Goal: Complete application form: Complete application form

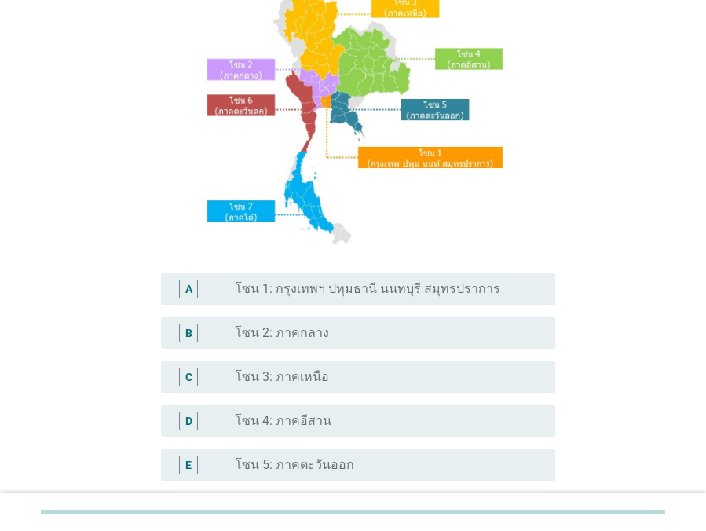
scroll to position [142, 0]
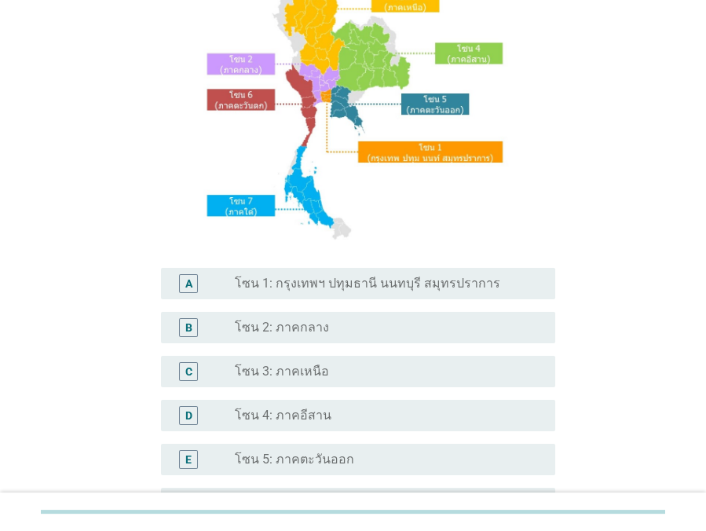
click at [192, 276] on div "A" at bounding box center [188, 284] width 7 height 16
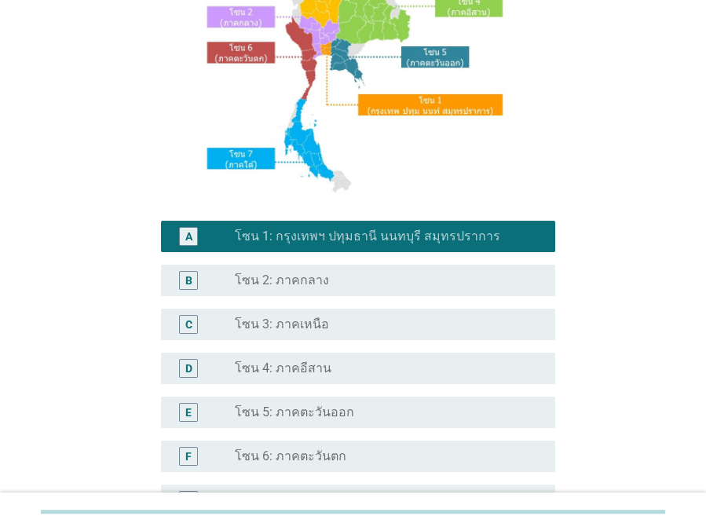
scroll to position [357, 0]
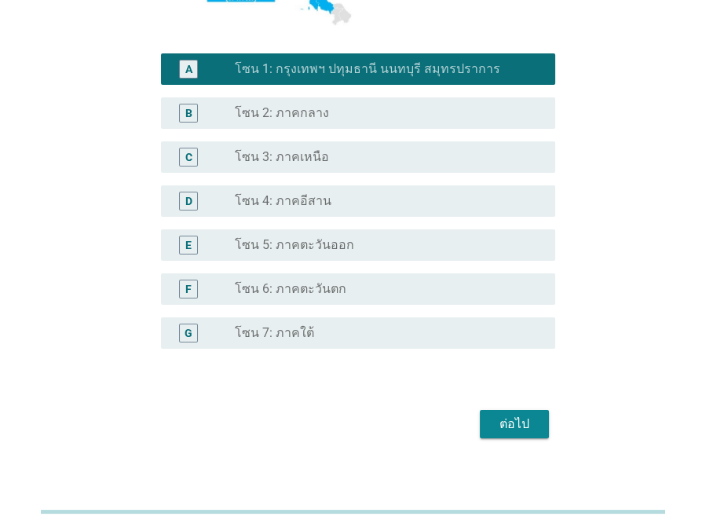
click at [496, 418] on div "ต่อไป" at bounding box center [514, 424] width 44 height 19
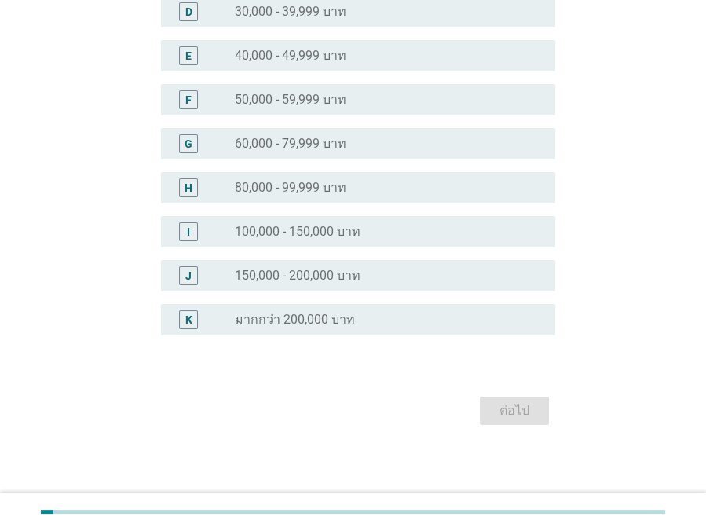
scroll to position [0, 0]
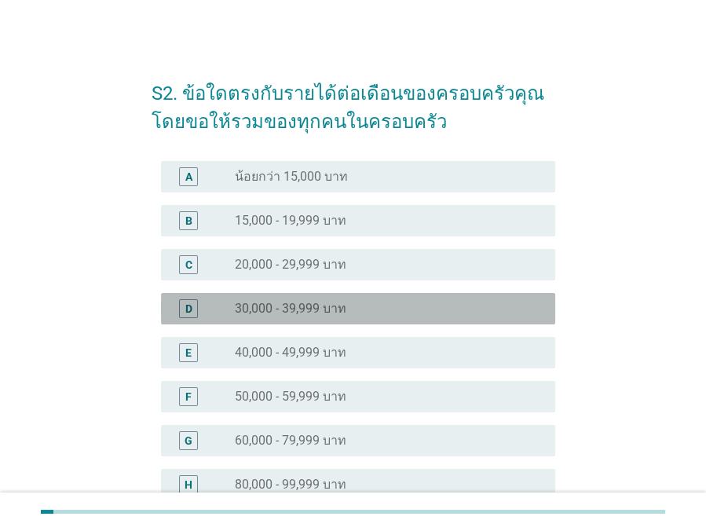
click at [309, 298] on div "D radio_button_unchecked 30,000 - 39,999 บาท" at bounding box center [358, 308] width 394 height 31
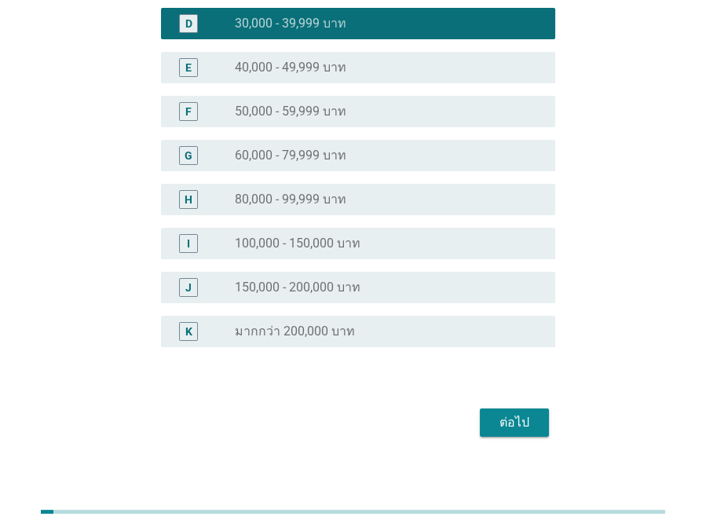
scroll to position [296, 0]
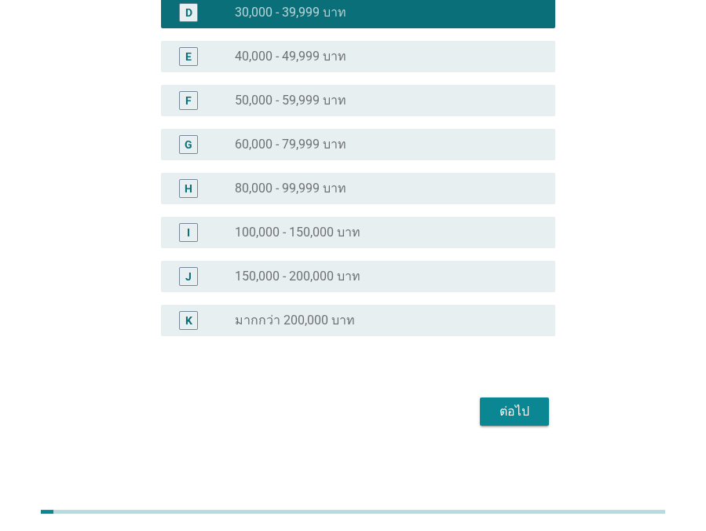
click at [503, 407] on div "ต่อไป" at bounding box center [514, 411] width 44 height 19
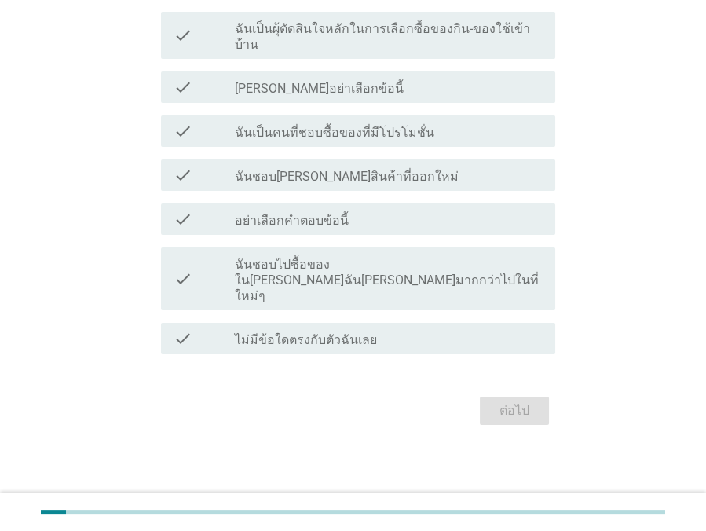
scroll to position [0, 0]
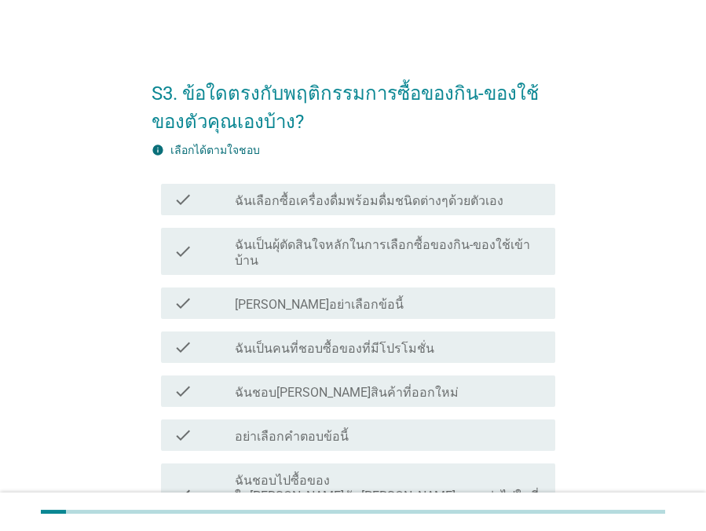
click at [347, 250] on label "ฉันเป็นผุ้ตัดสินใจหลักในการเลือกซื้อของกิน-ของใช้เข้าบ้าน" at bounding box center [389, 252] width 308 height 31
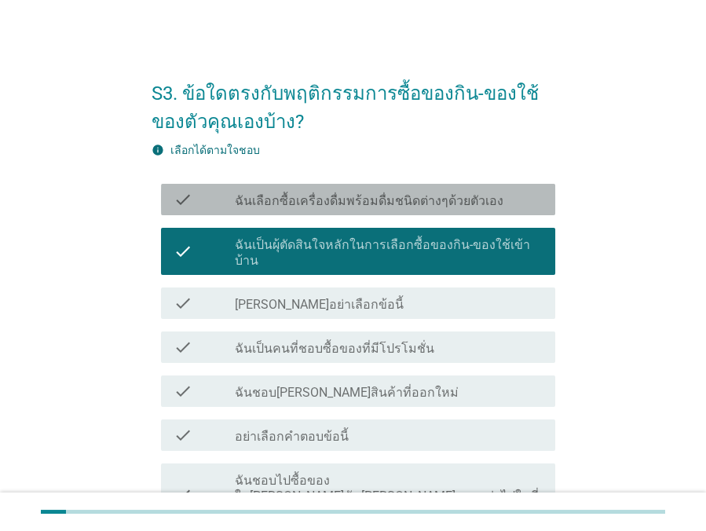
click at [272, 206] on label "ฉันเลือกซื้อเครื่องดื่มพร้อมดื่มชนิดต่างๆด้วยตัวเอง" at bounding box center [369, 201] width 269 height 16
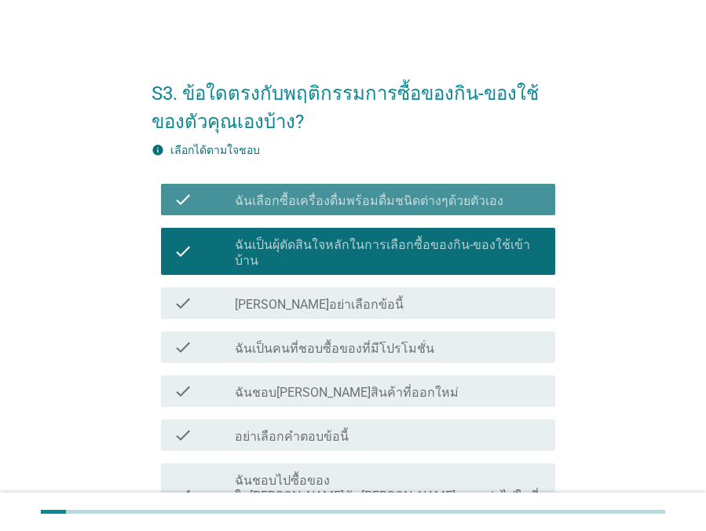
click at [245, 205] on label "ฉันเลือกซื้อเครื่องดื่มพร้อมดื่มชนิดต่างๆด้วยตัวเอง" at bounding box center [369, 201] width 269 height 16
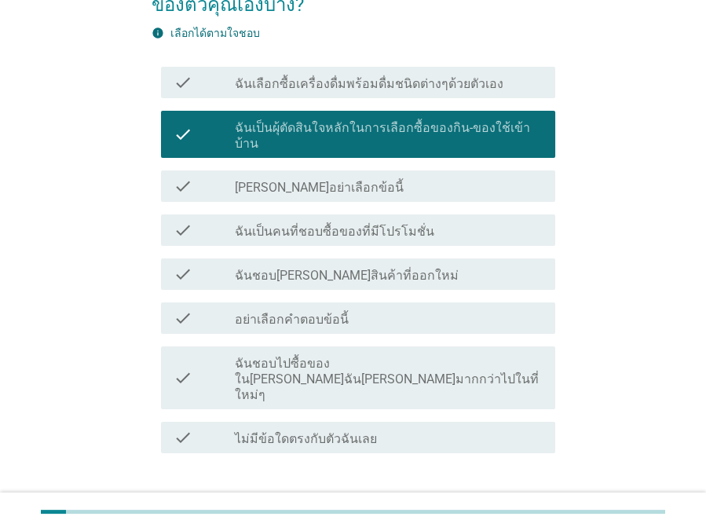
scroll to position [142, 0]
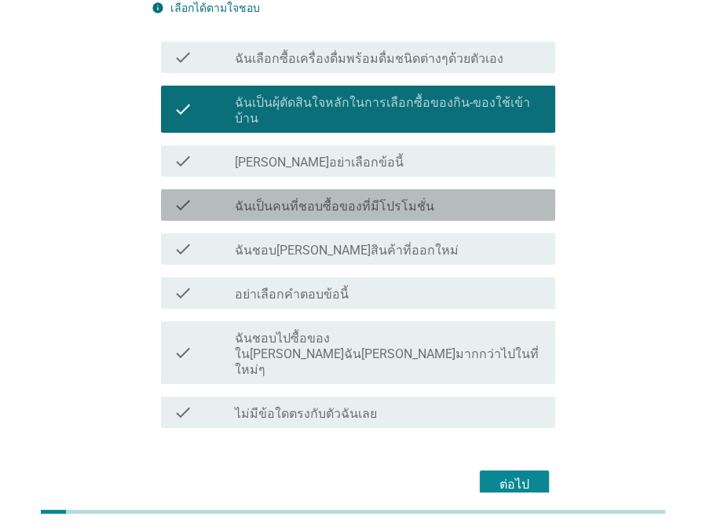
click at [224, 196] on div "check" at bounding box center [204, 205] width 61 height 19
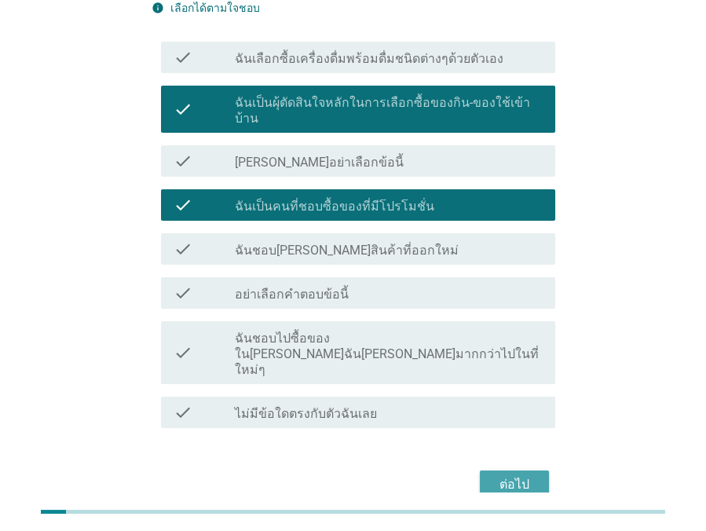
click at [499, 475] on div "ต่อไป" at bounding box center [514, 484] width 44 height 19
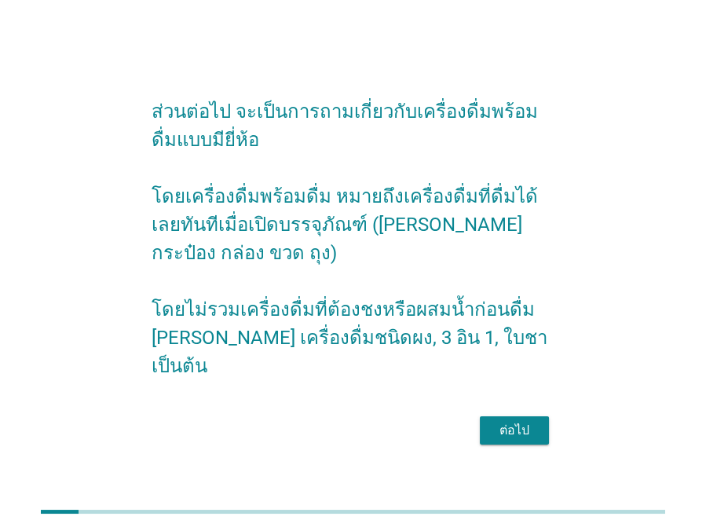
click at [514, 421] on div "ต่อไป" at bounding box center [514, 430] width 44 height 19
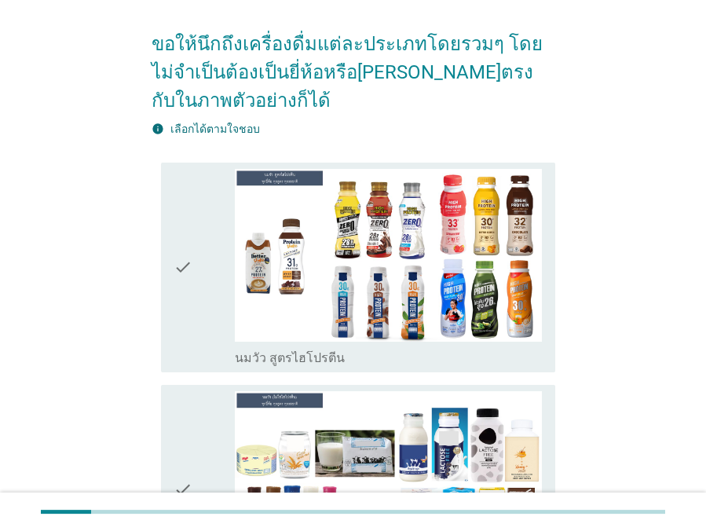
scroll to position [142, 0]
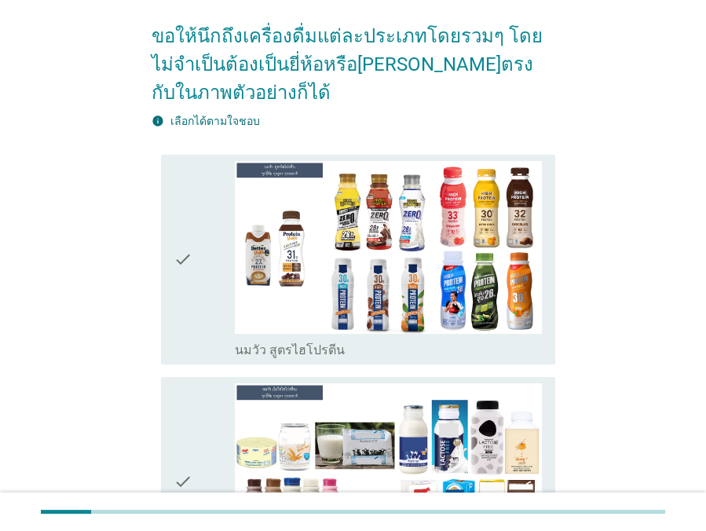
click at [209, 290] on div "check" at bounding box center [204, 259] width 61 height 197
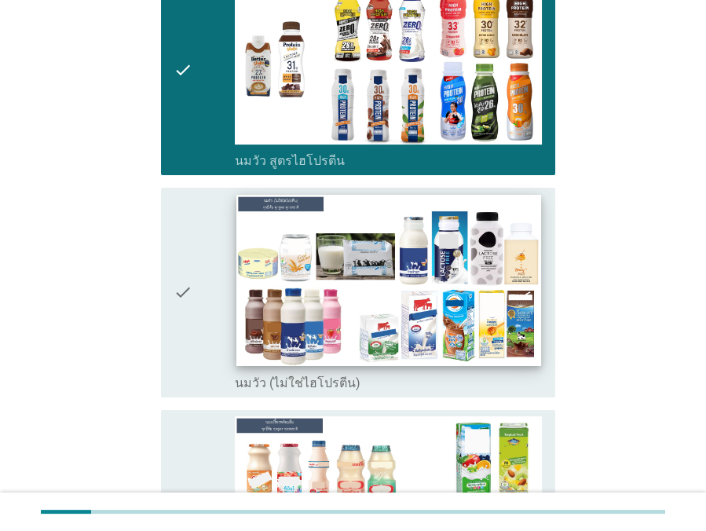
scroll to position [357, 0]
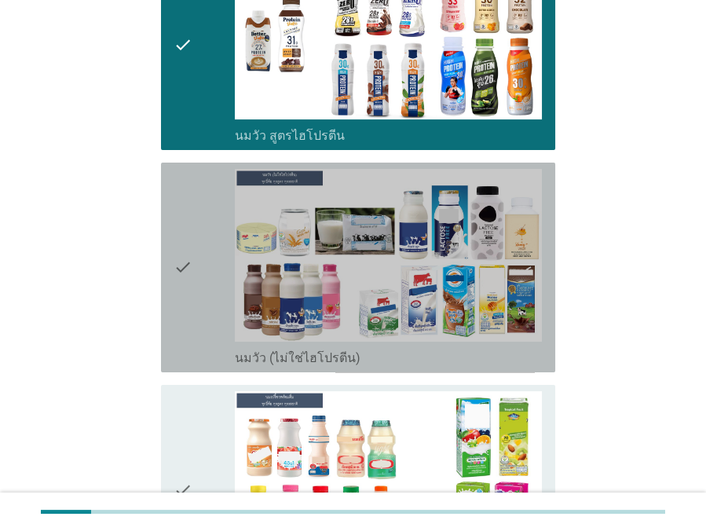
click at [228, 317] on div "check" at bounding box center [204, 267] width 61 height 197
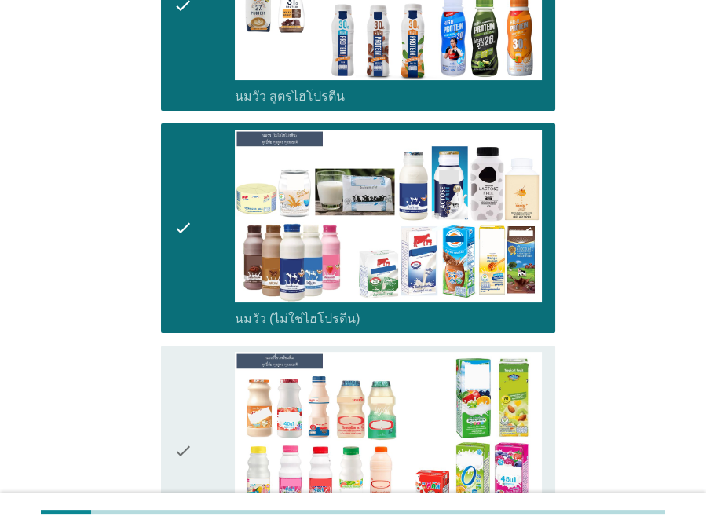
scroll to position [571, 0]
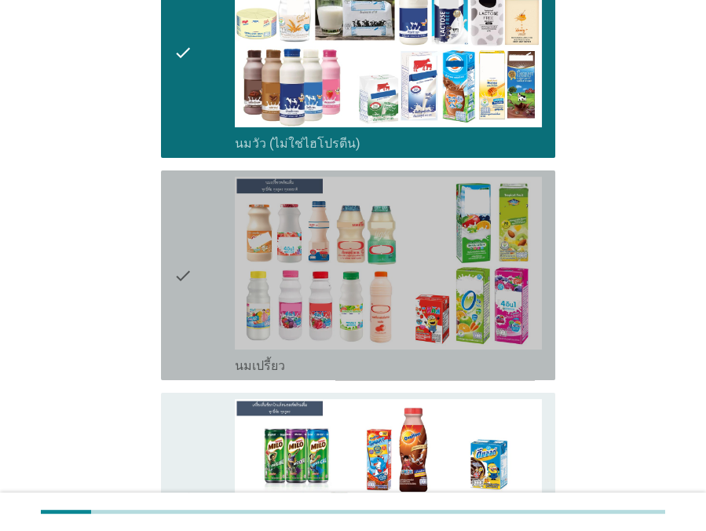
click at [210, 336] on div "check" at bounding box center [204, 275] width 61 height 197
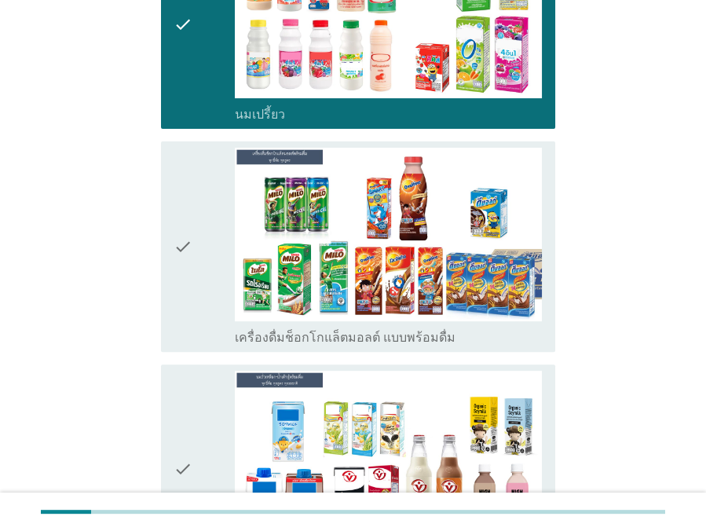
scroll to position [856, 0]
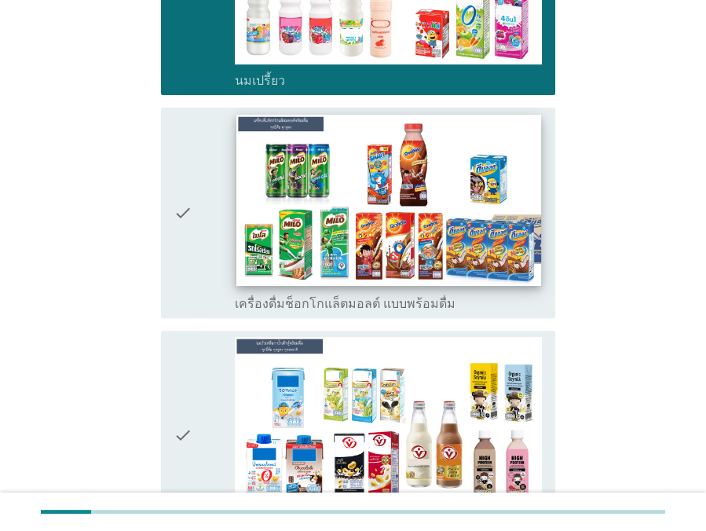
click at [243, 238] on img at bounding box center [388, 200] width 305 height 171
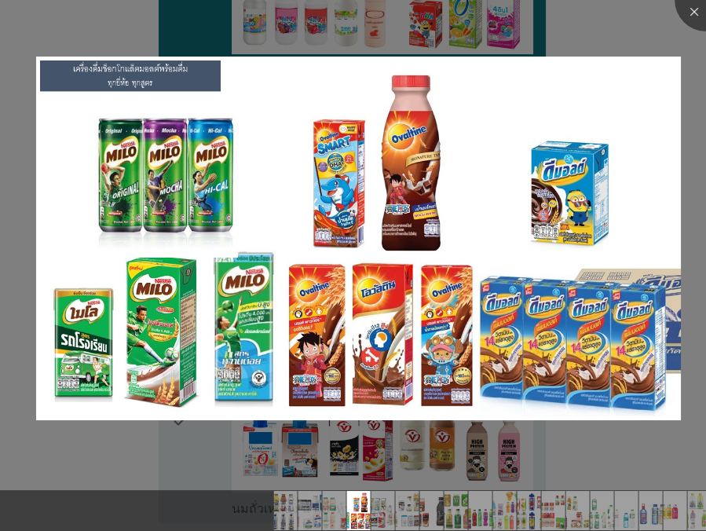
click at [201, 437] on div at bounding box center [353, 265] width 706 height 531
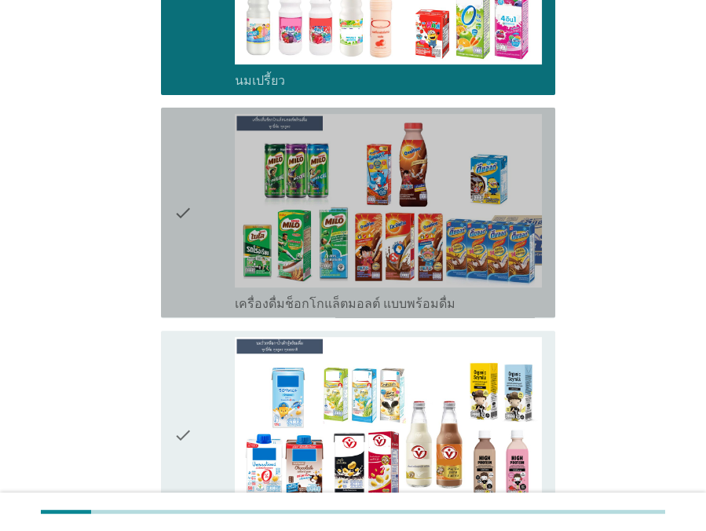
click at [211, 282] on div "check" at bounding box center [204, 212] width 61 height 197
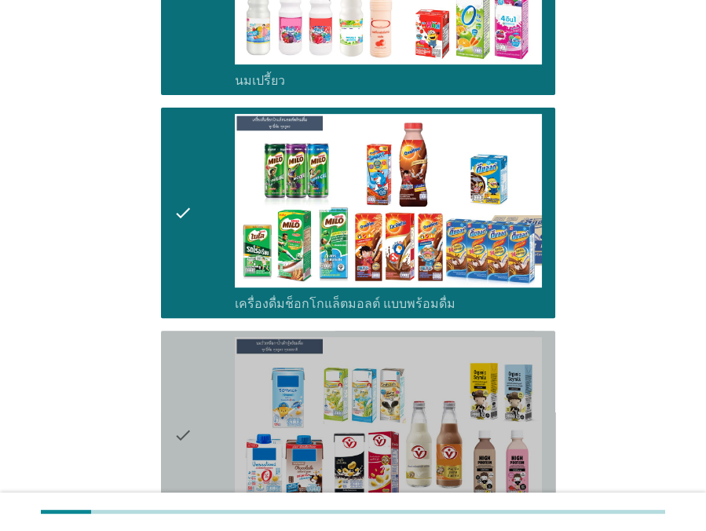
click at [192, 408] on icon "check" at bounding box center [183, 435] width 19 height 197
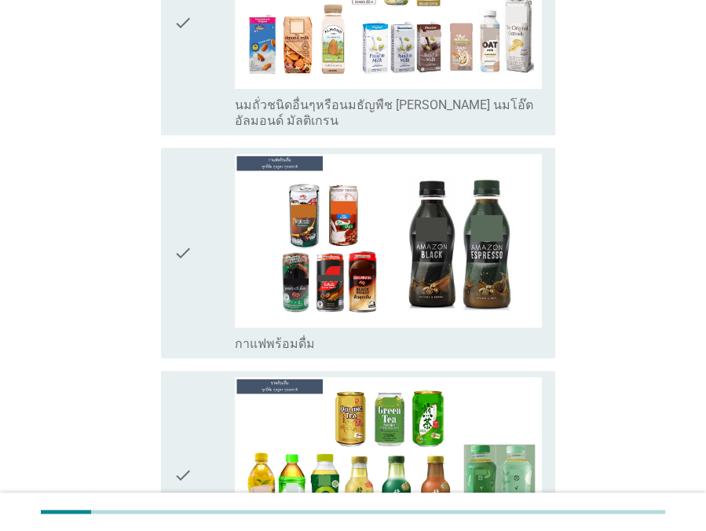
scroll to position [1571, 0]
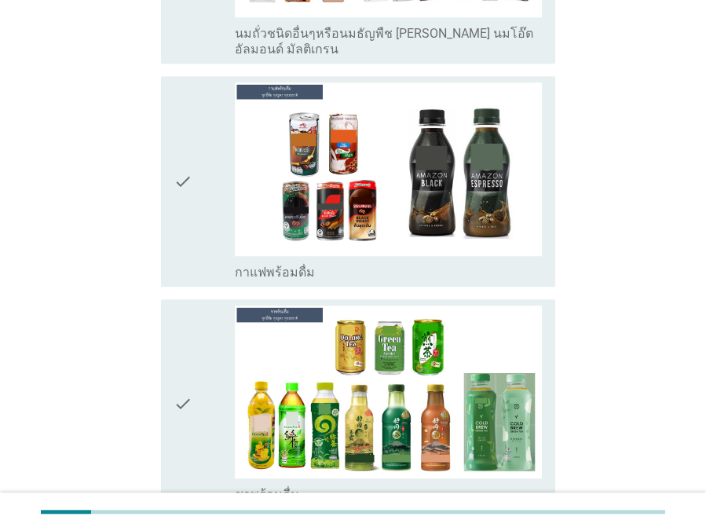
click at [206, 219] on div "check" at bounding box center [204, 180] width 61 height 197
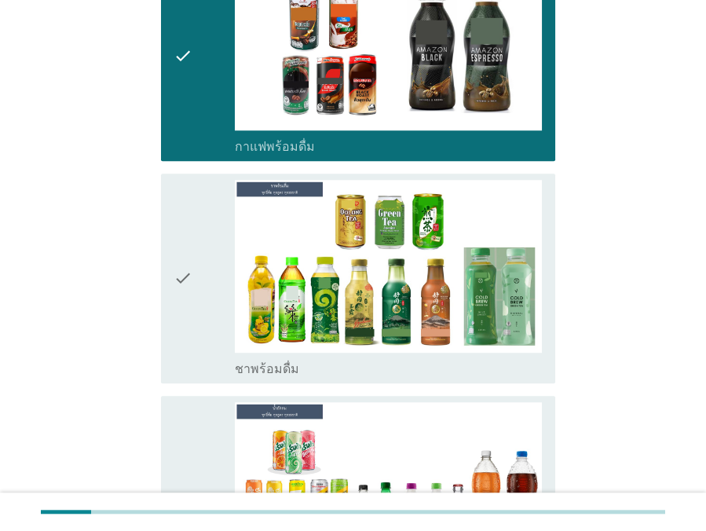
scroll to position [1713, 0]
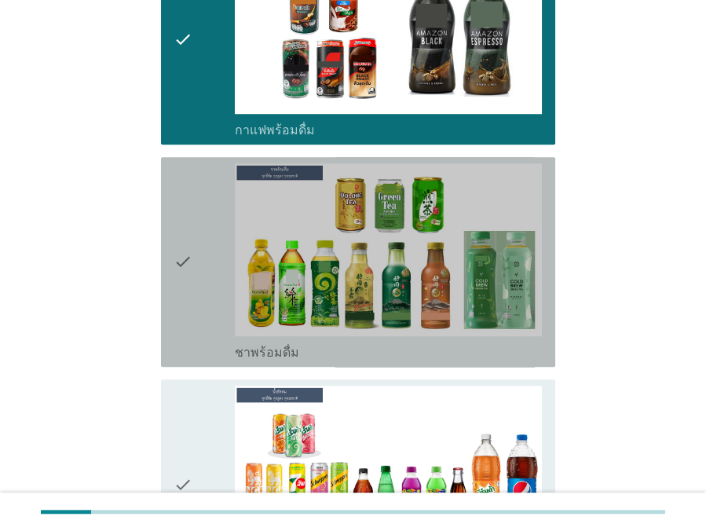
click at [189, 300] on icon "check" at bounding box center [183, 261] width 19 height 197
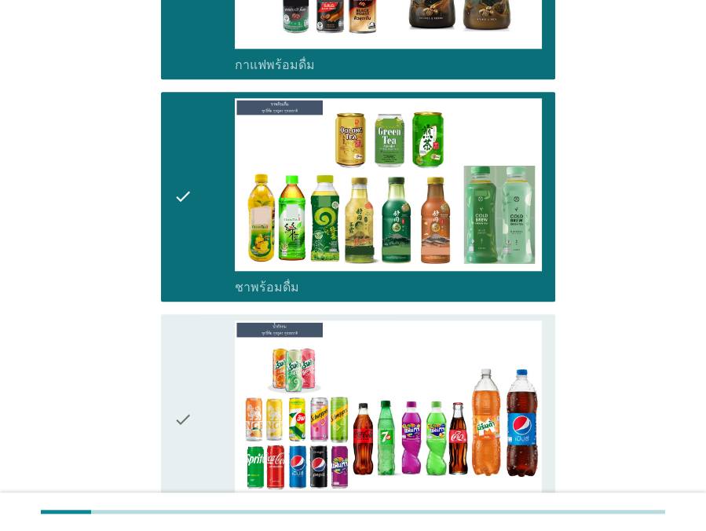
scroll to position [1856, 0]
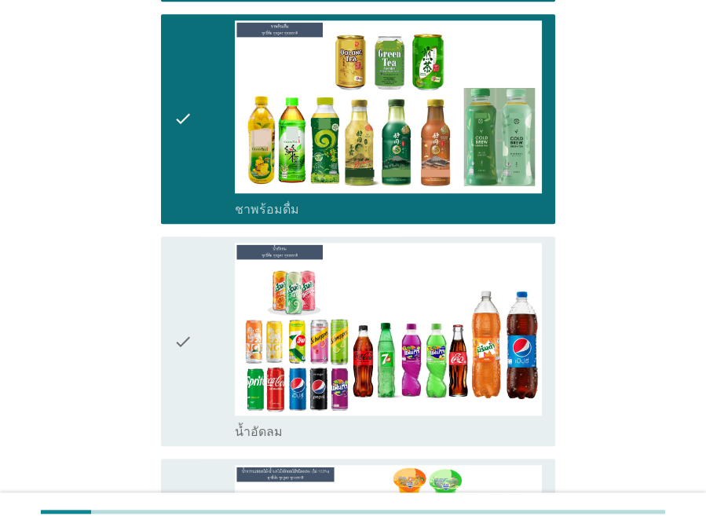
click at [178, 366] on icon "check" at bounding box center [183, 341] width 19 height 197
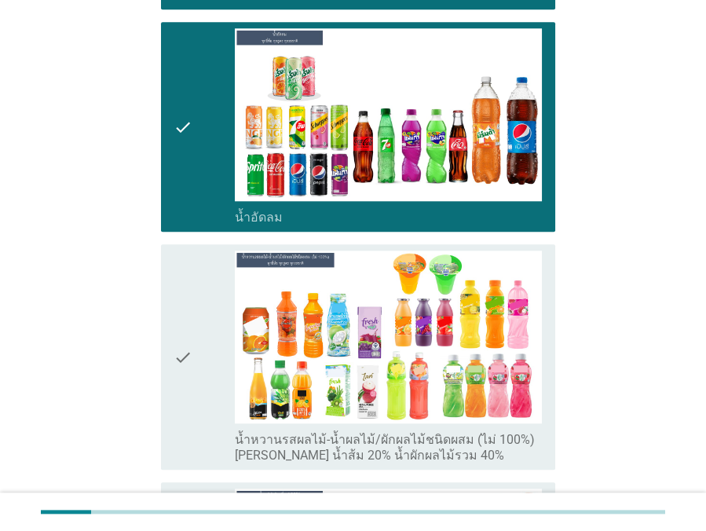
scroll to position [2141, 0]
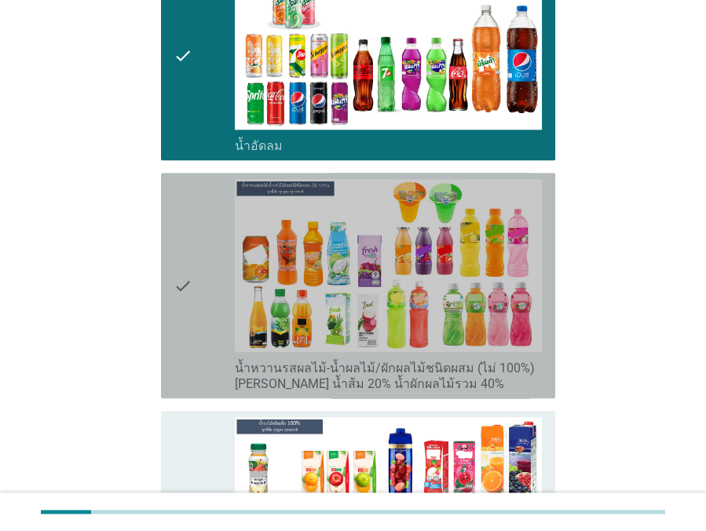
click at [188, 313] on icon "check" at bounding box center [183, 285] width 19 height 213
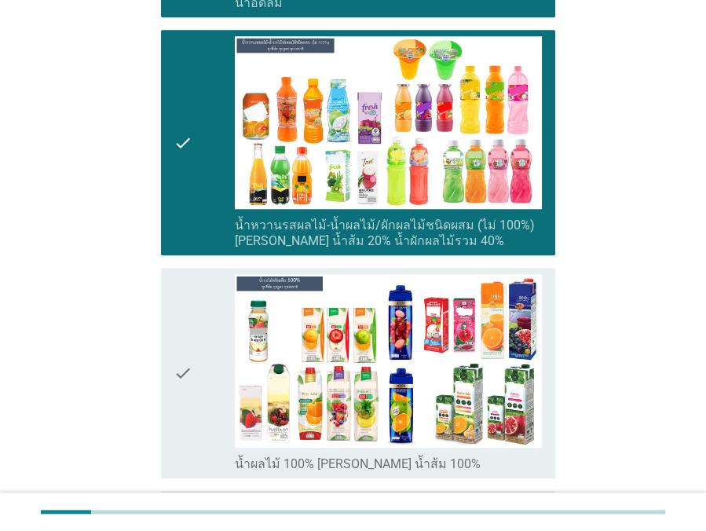
click at [185, 375] on icon "check" at bounding box center [183, 372] width 19 height 197
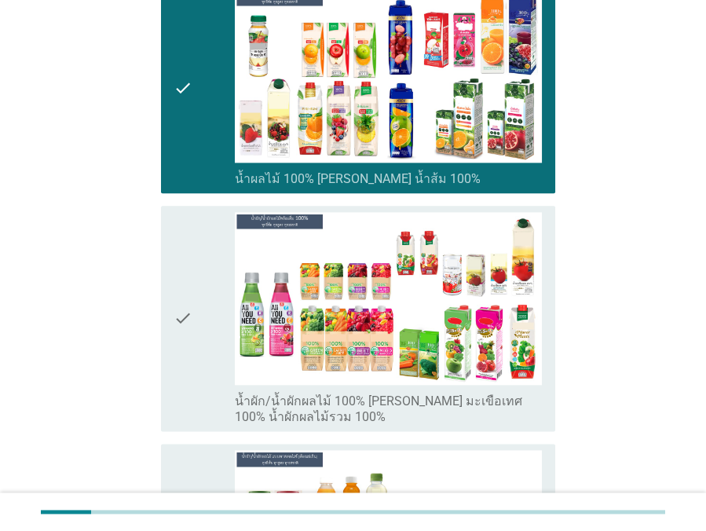
scroll to position [2641, 0]
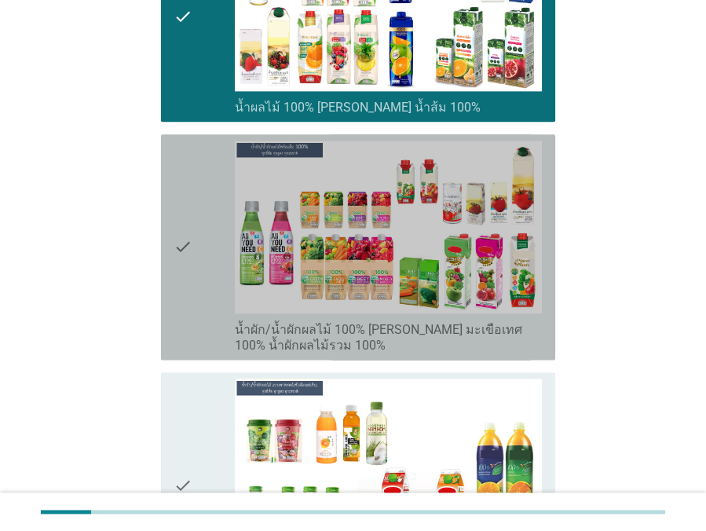
click at [196, 290] on div "check" at bounding box center [204, 247] width 61 height 213
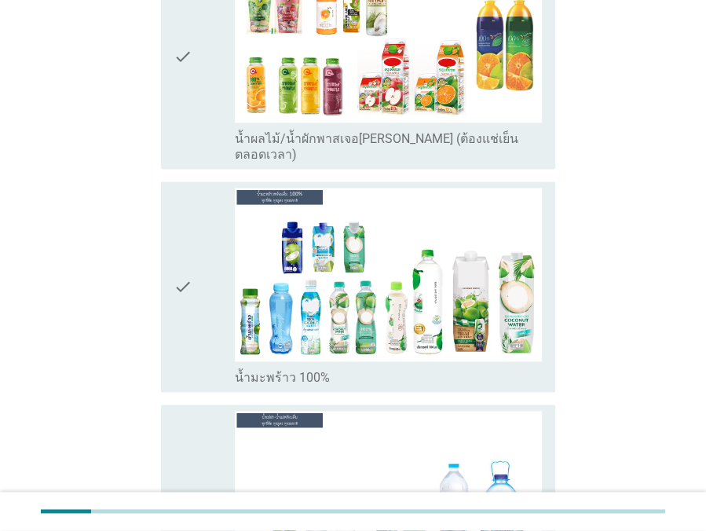
scroll to position [3141, 0]
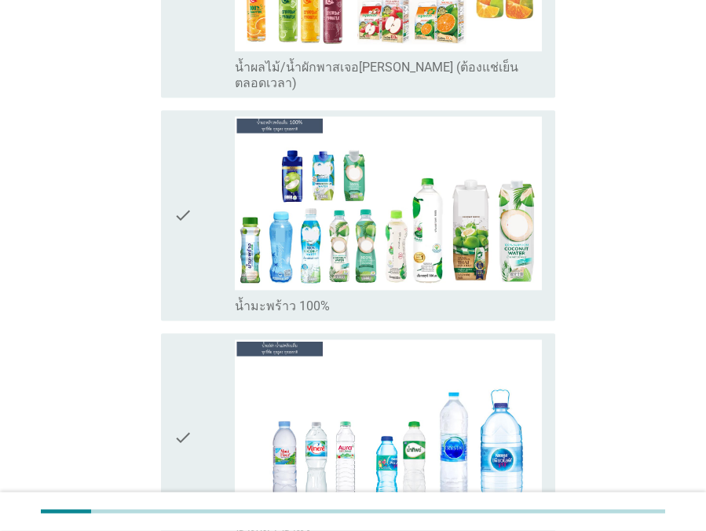
click at [204, 271] on div "check" at bounding box center [204, 214] width 61 height 197
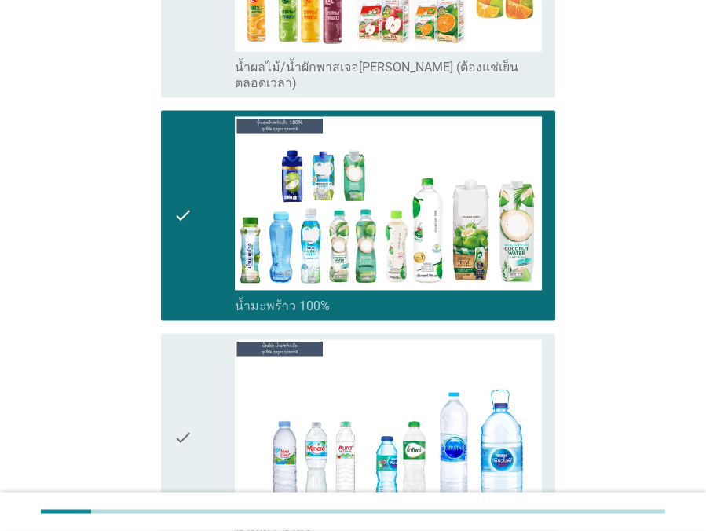
click at [194, 351] on div "check" at bounding box center [204, 437] width 61 height 197
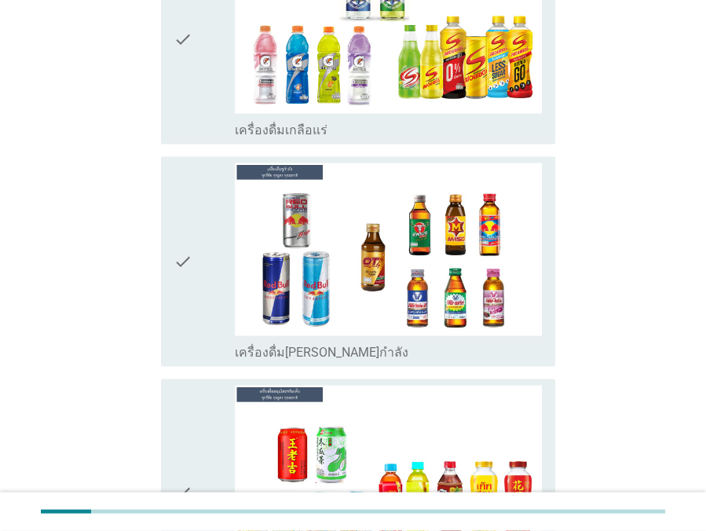
scroll to position [4211, 0]
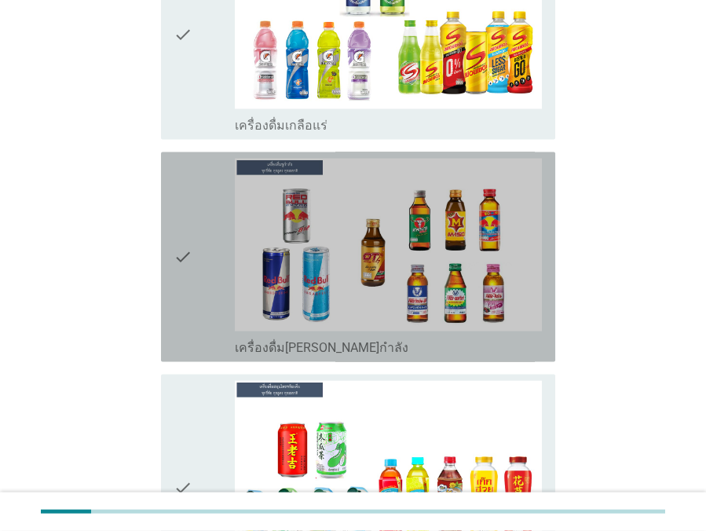
click at [225, 272] on div "check" at bounding box center [204, 257] width 61 height 197
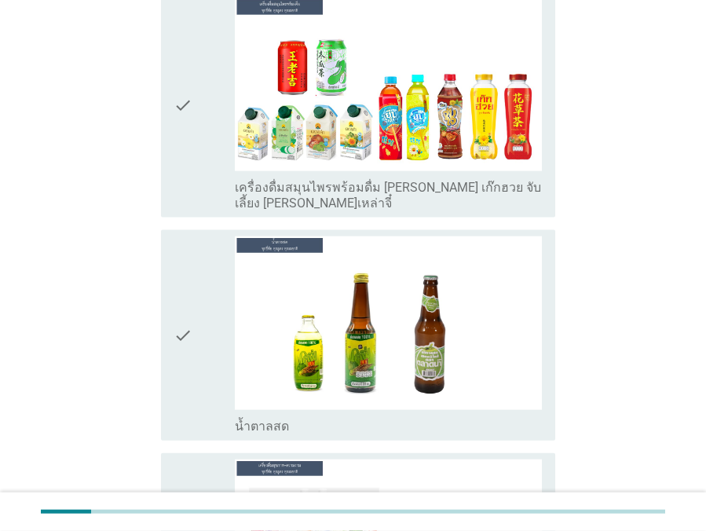
scroll to position [4640, 0]
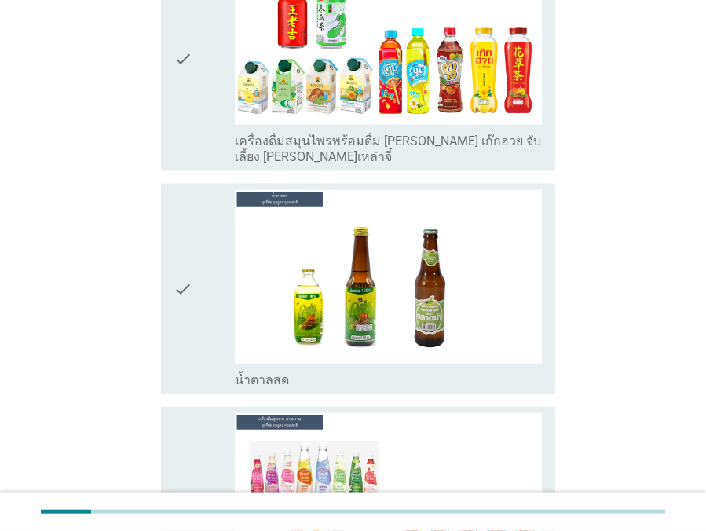
click at [199, 273] on div "check" at bounding box center [204, 288] width 61 height 197
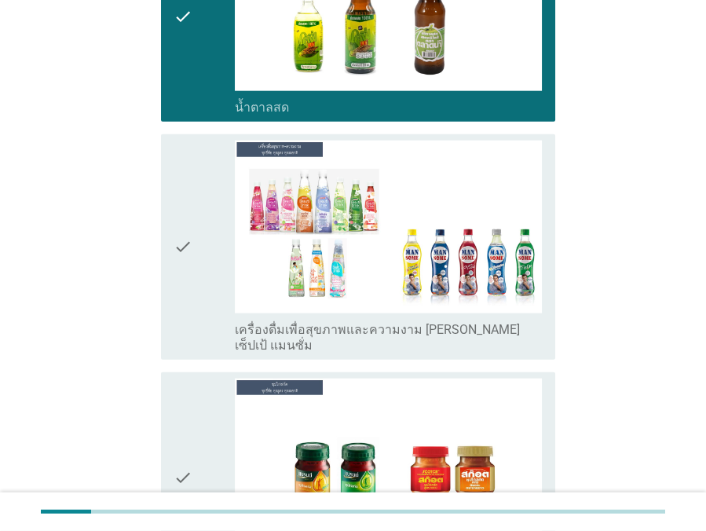
scroll to position [4997, 0]
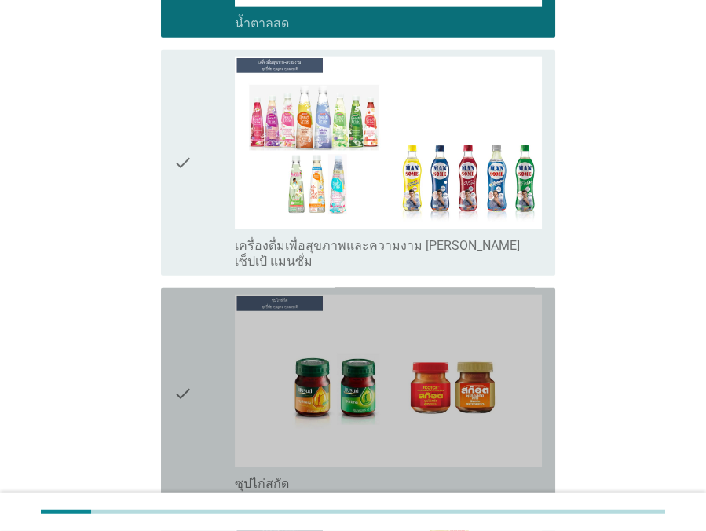
click at [177, 385] on icon "check" at bounding box center [183, 392] width 19 height 197
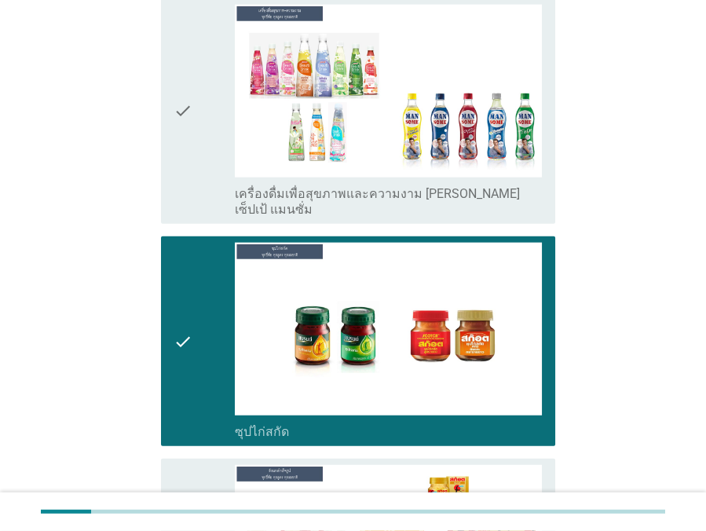
scroll to position [5211, 0]
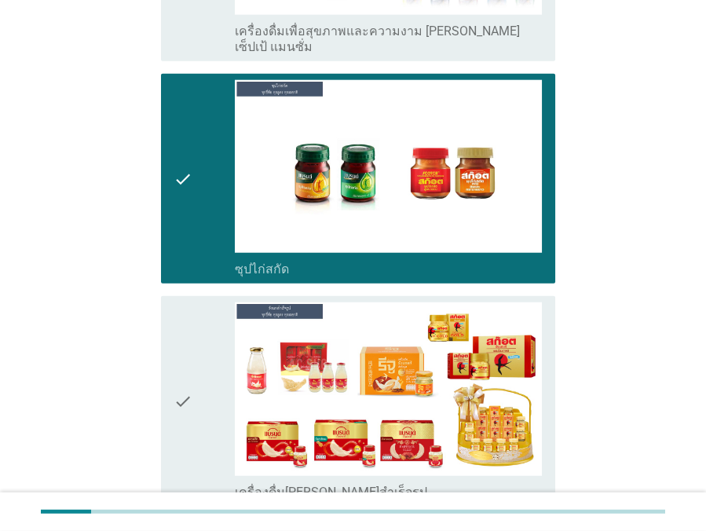
click at [176, 390] on icon "check" at bounding box center [183, 400] width 19 height 197
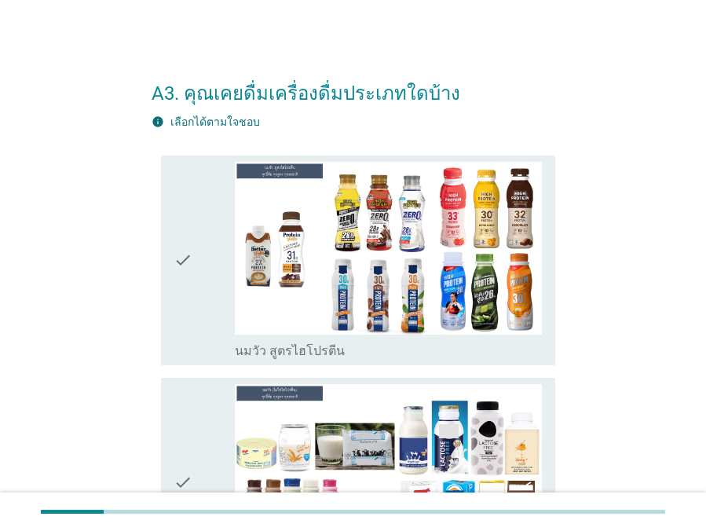
click at [192, 416] on icon "check" at bounding box center [183, 482] width 19 height 197
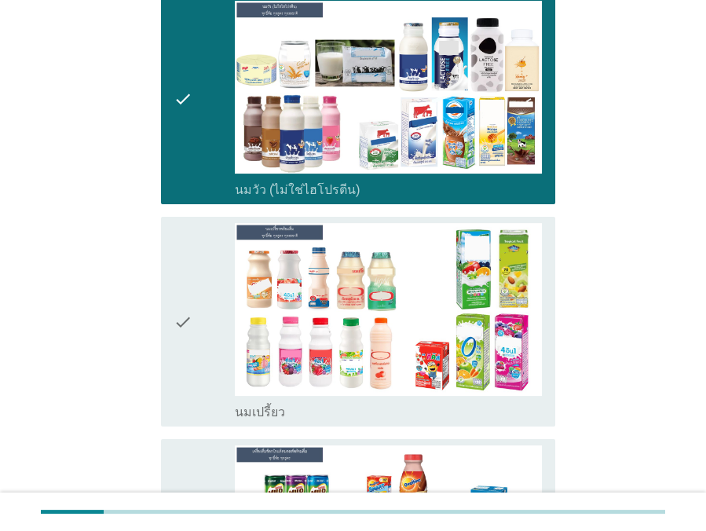
scroll to position [428, 0]
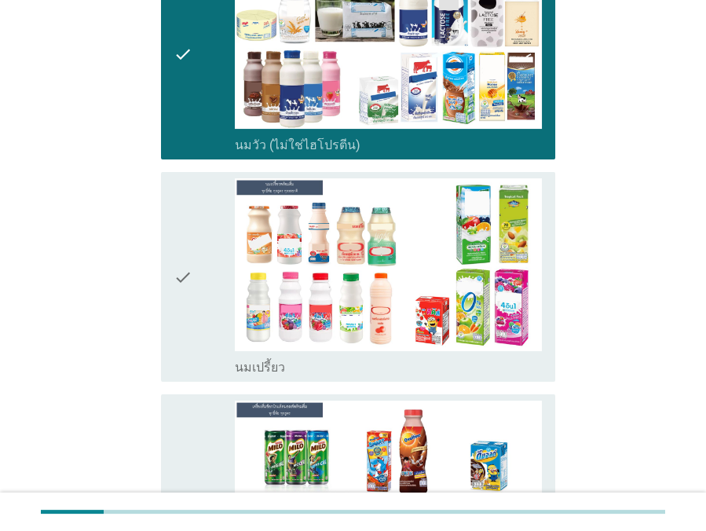
click at [200, 334] on div "check" at bounding box center [204, 276] width 61 height 197
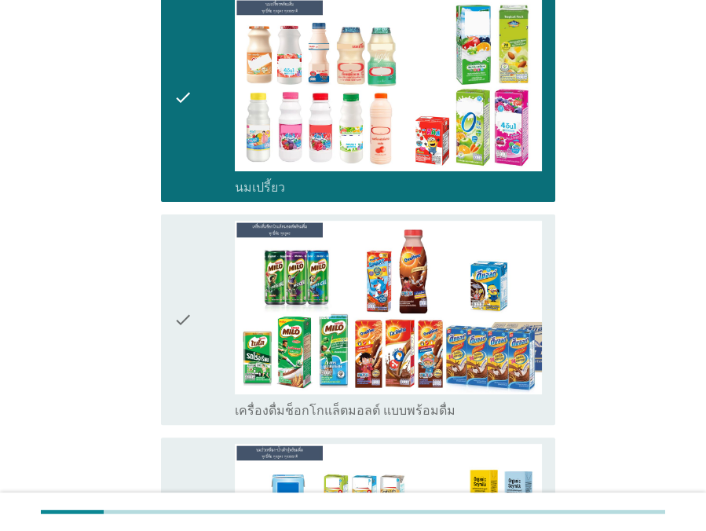
scroll to position [642, 0]
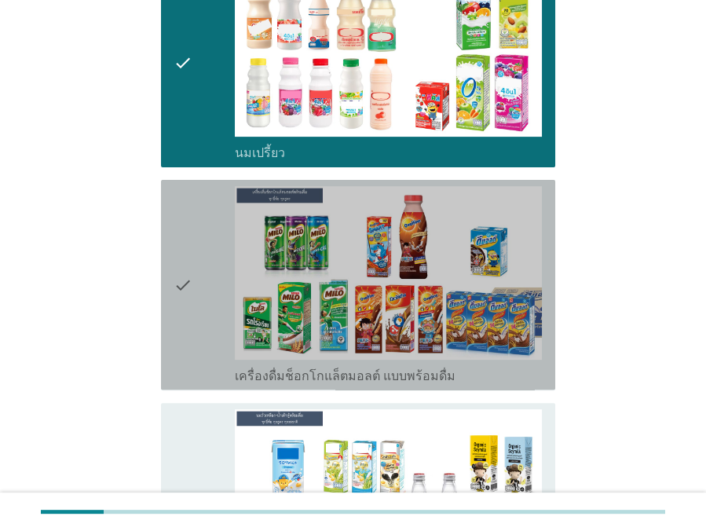
click at [201, 330] on div "check" at bounding box center [204, 284] width 61 height 197
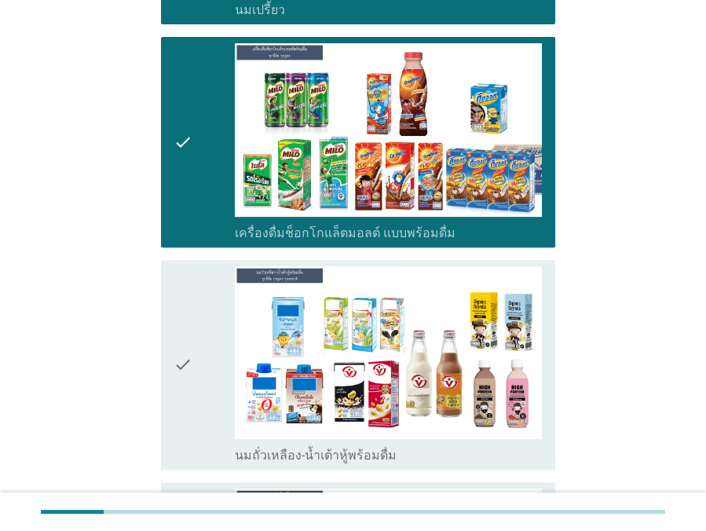
scroll to position [856, 0]
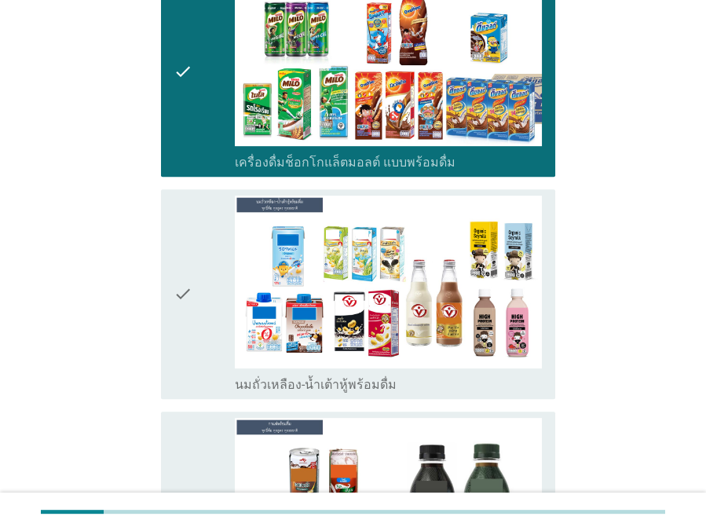
click at [205, 322] on div "check" at bounding box center [204, 294] width 61 height 197
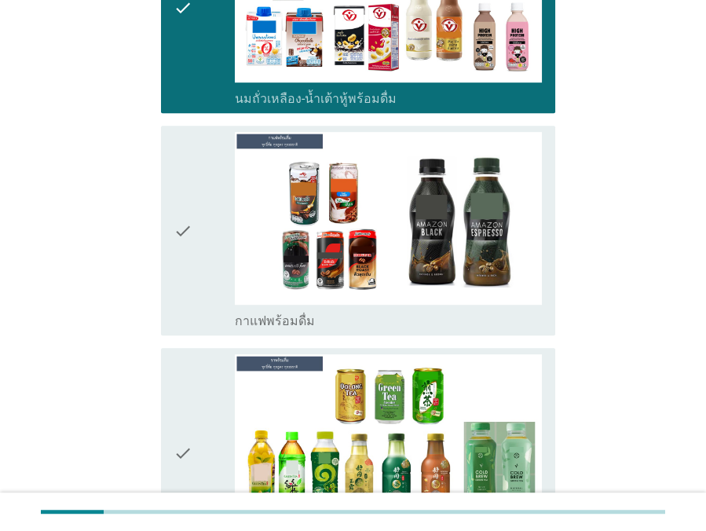
scroll to position [1213, 0]
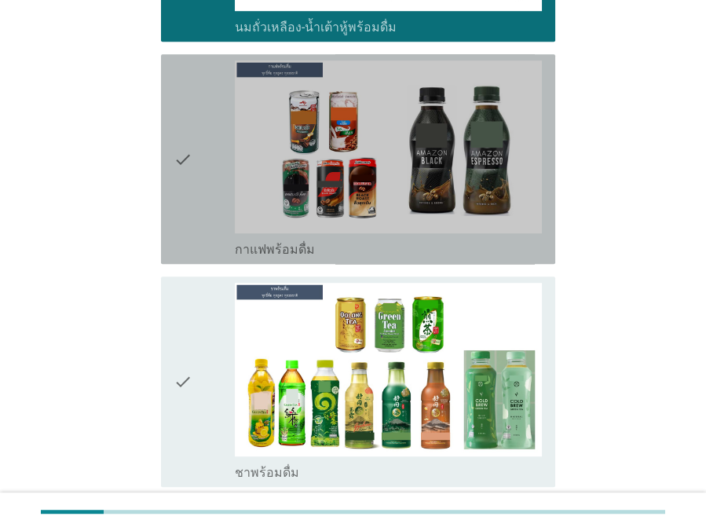
click at [211, 184] on div "check" at bounding box center [204, 158] width 61 height 197
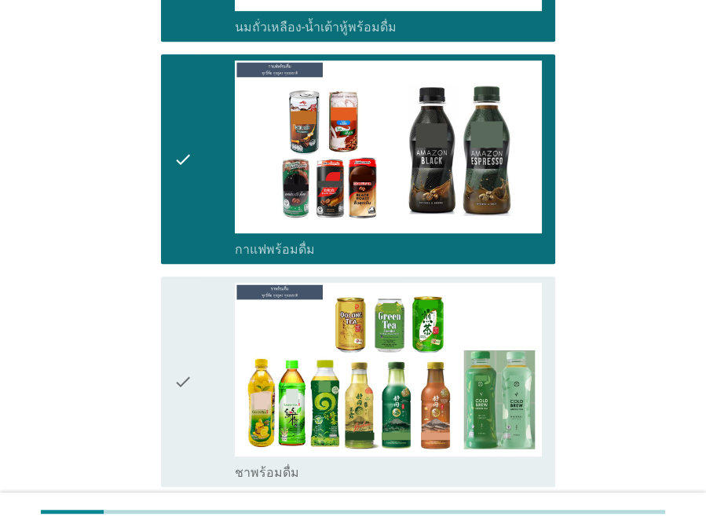
click at [196, 353] on div "check" at bounding box center [204, 381] width 61 height 197
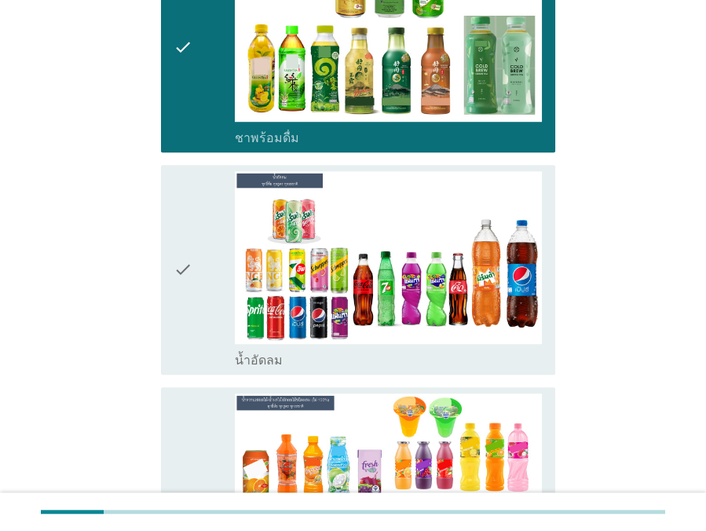
scroll to position [1571, 0]
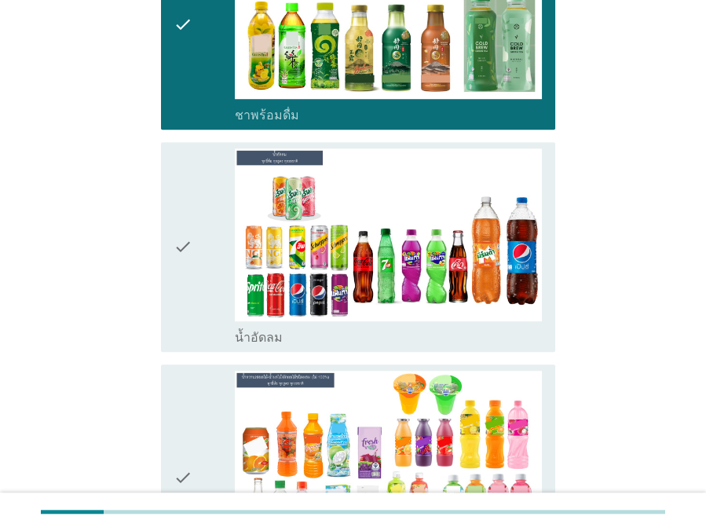
click at [200, 297] on div "check" at bounding box center [204, 246] width 61 height 197
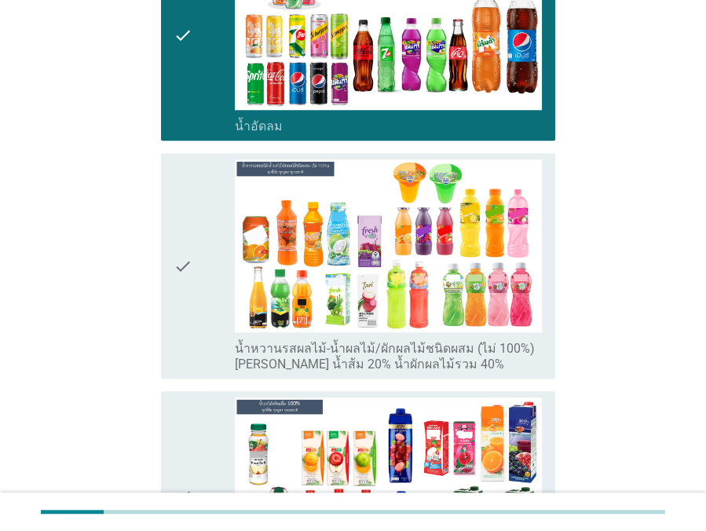
scroll to position [1784, 0]
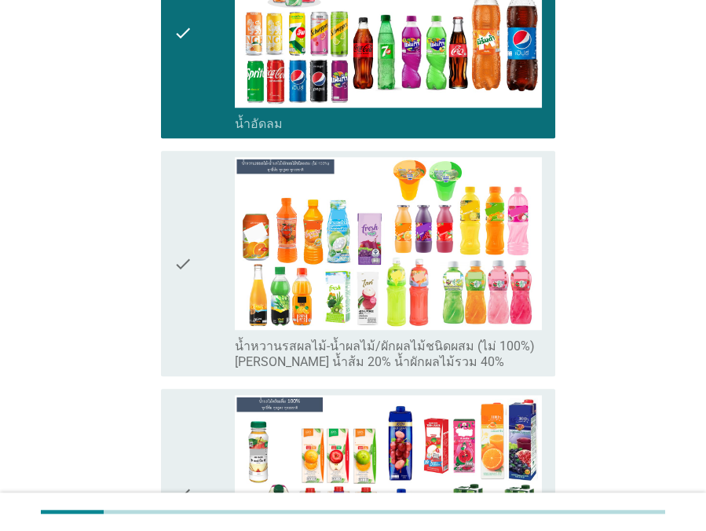
click at [203, 325] on div "check" at bounding box center [204, 263] width 61 height 213
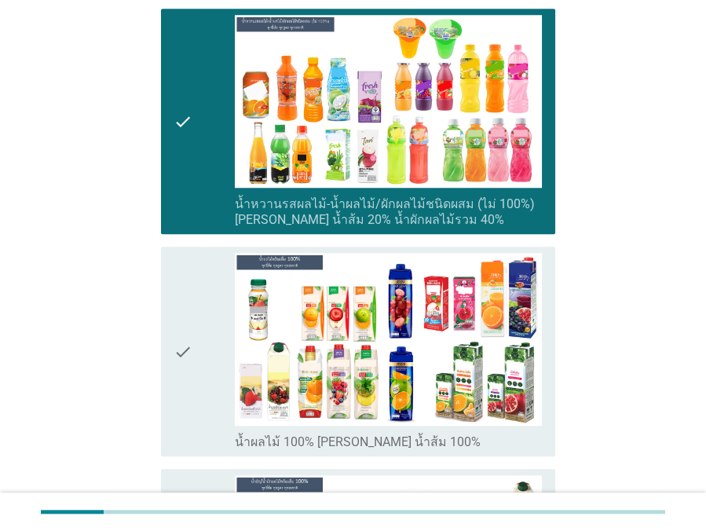
scroll to position [1927, 0]
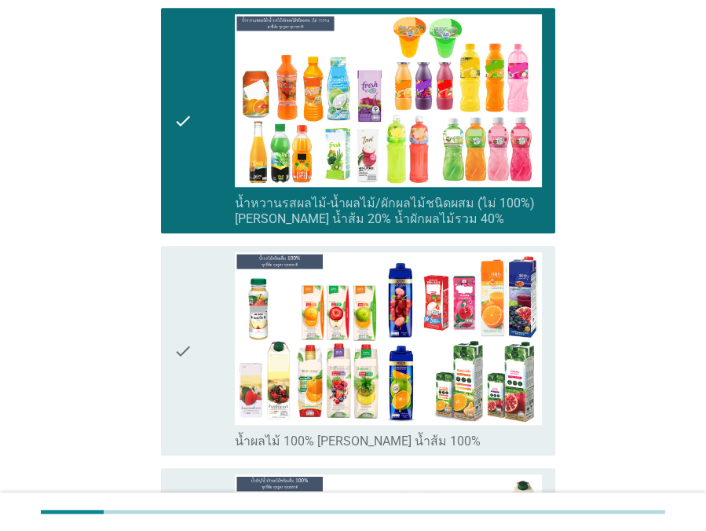
click at [195, 357] on div "check" at bounding box center [204, 350] width 61 height 197
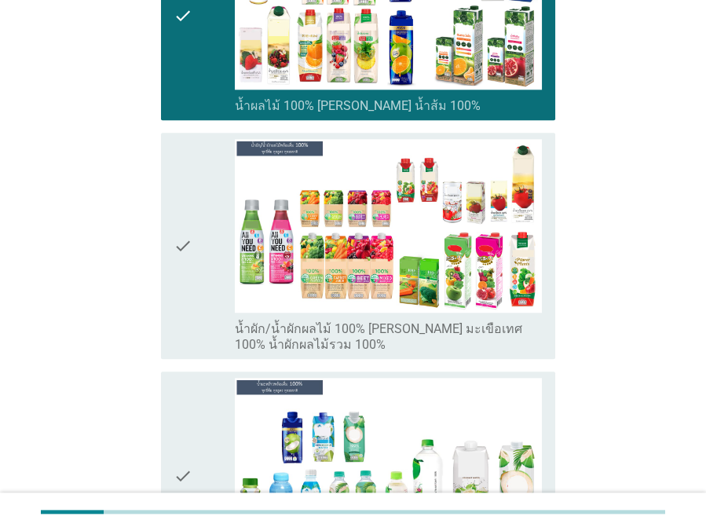
scroll to position [2284, 0]
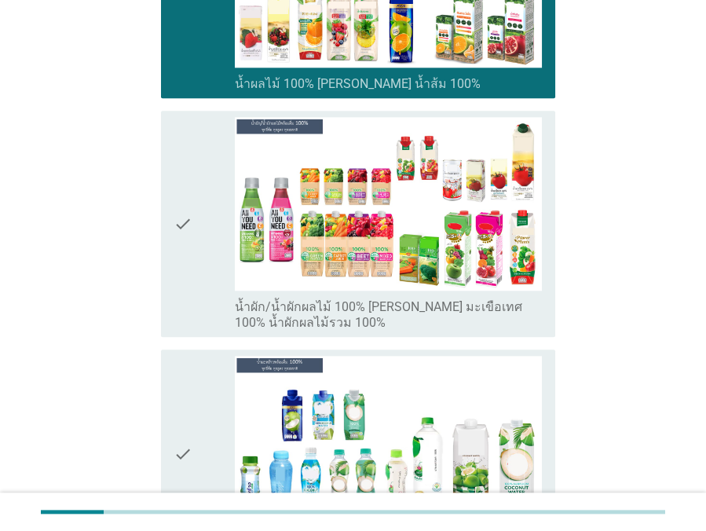
click at [192, 283] on div "check" at bounding box center [204, 223] width 61 height 213
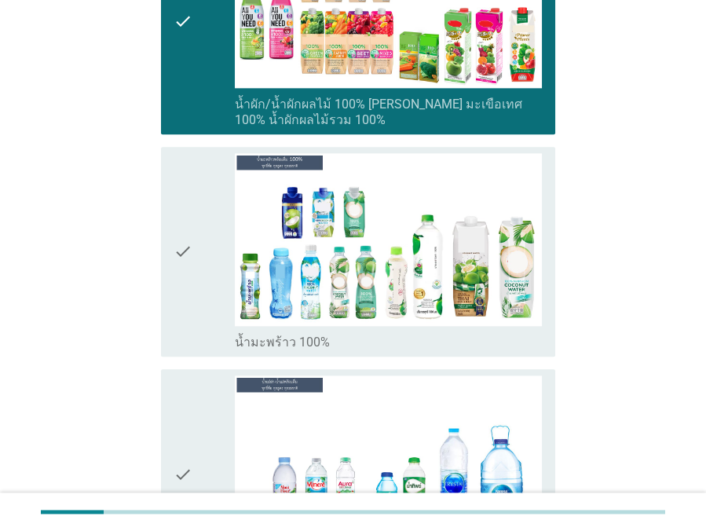
scroll to position [2498, 0]
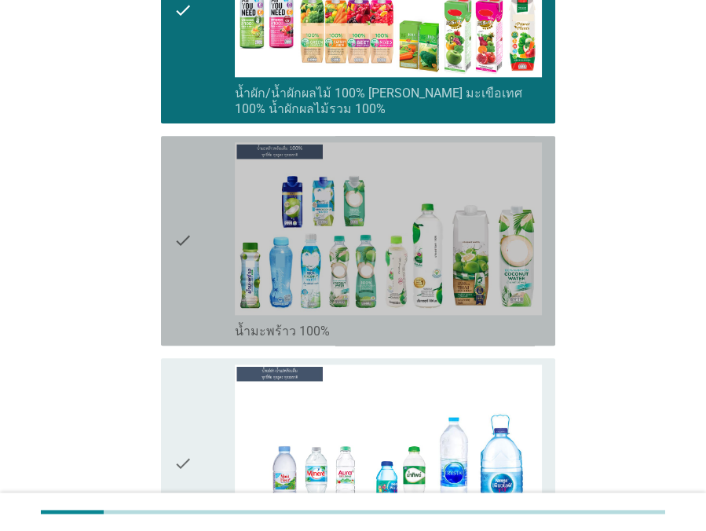
click at [199, 309] on div "check" at bounding box center [204, 240] width 61 height 197
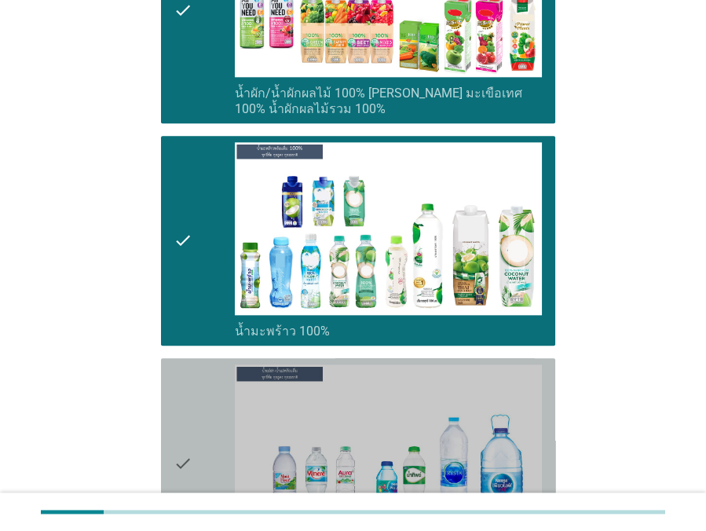
click at [195, 396] on div "check" at bounding box center [204, 462] width 61 height 197
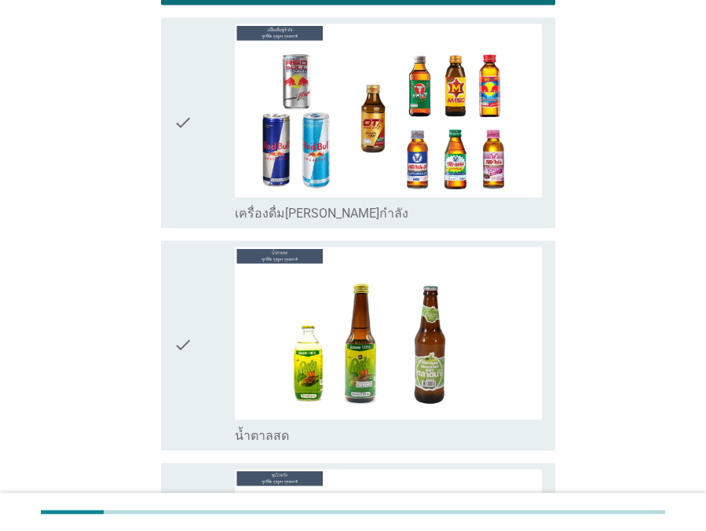
scroll to position [3141, 0]
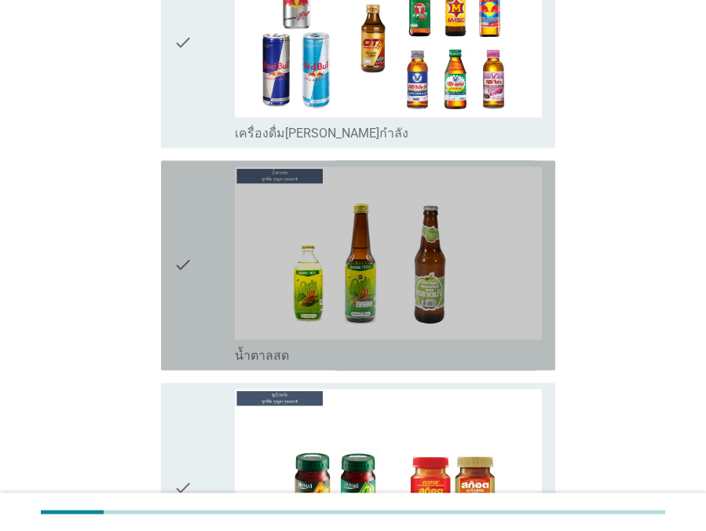
click at [188, 309] on icon "check" at bounding box center [183, 264] width 19 height 197
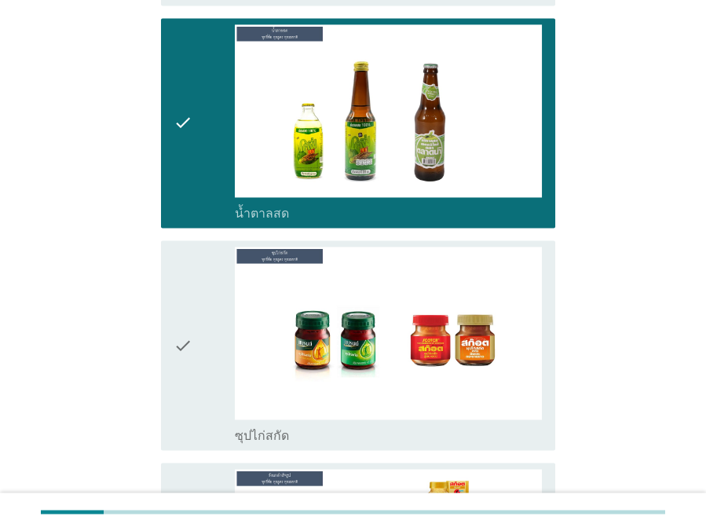
click at [182, 372] on icon "check" at bounding box center [183, 345] width 19 height 197
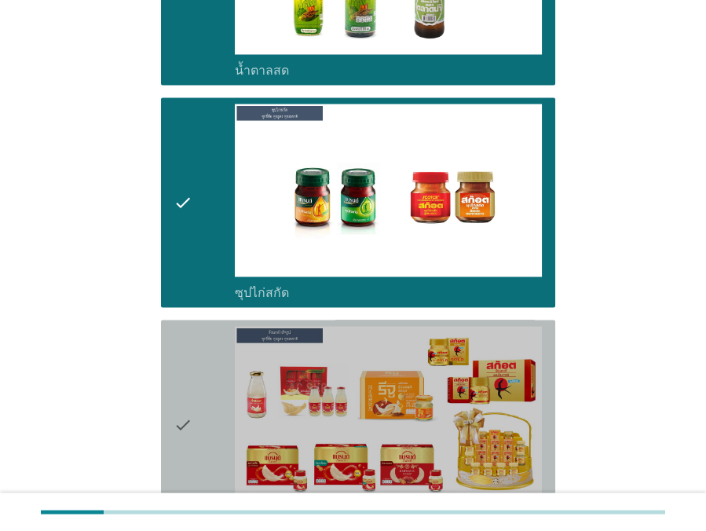
click at [182, 375] on icon "check" at bounding box center [183, 424] width 19 height 197
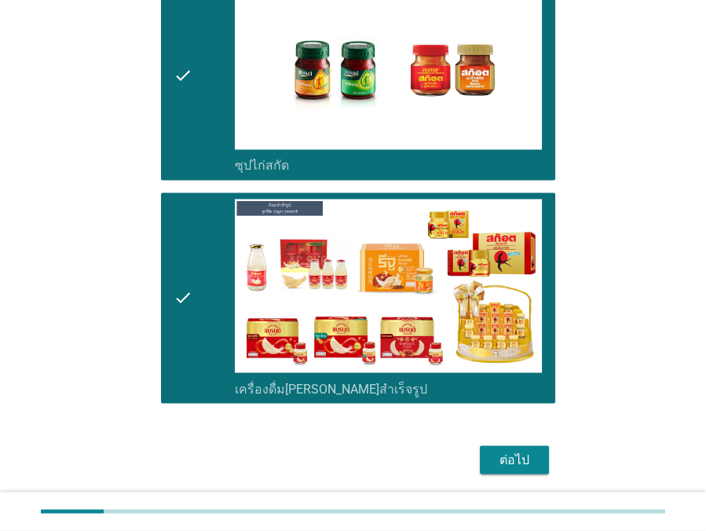
scroll to position [3595, 0]
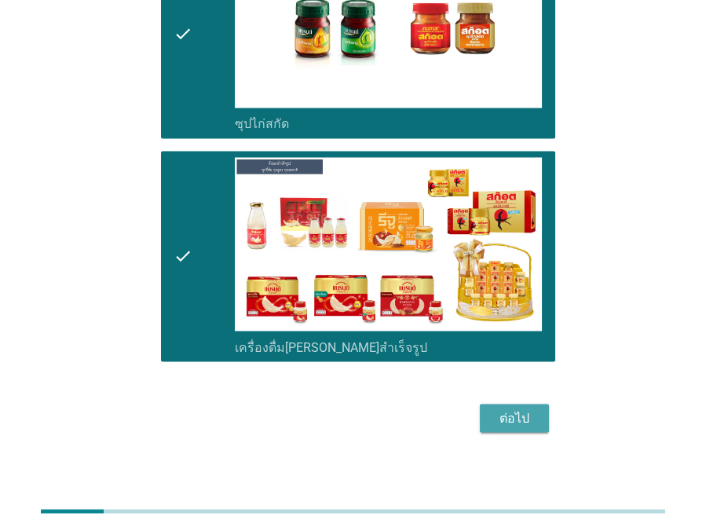
click at [490, 408] on button "ต่อไป" at bounding box center [514, 418] width 69 height 28
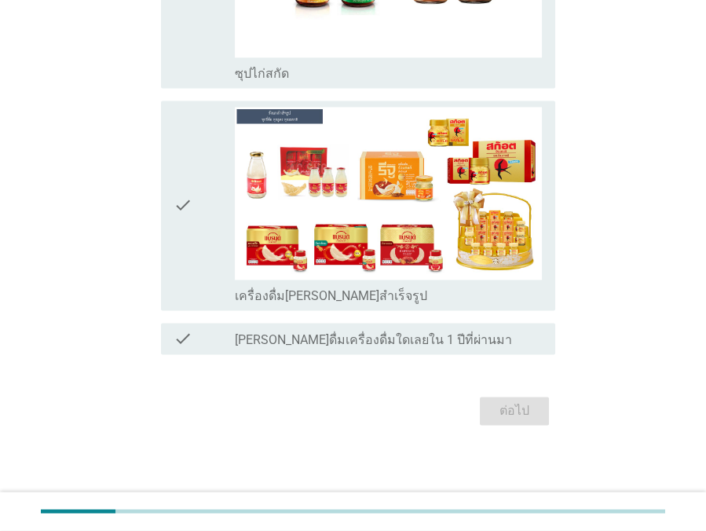
scroll to position [0, 0]
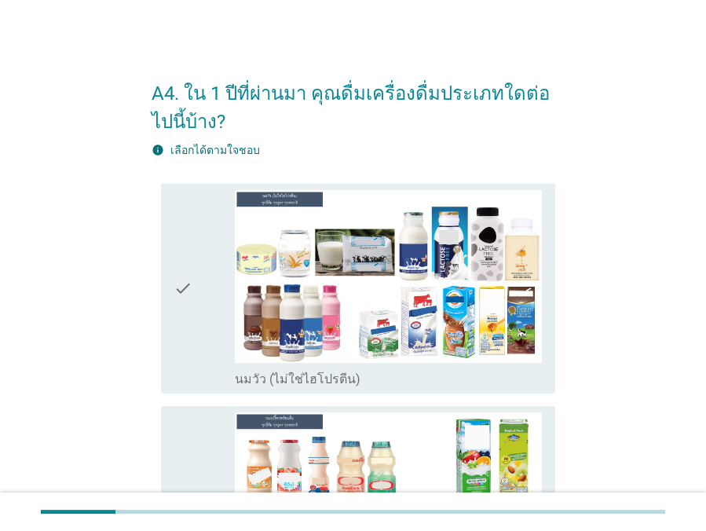
click at [198, 305] on div "check" at bounding box center [204, 288] width 61 height 197
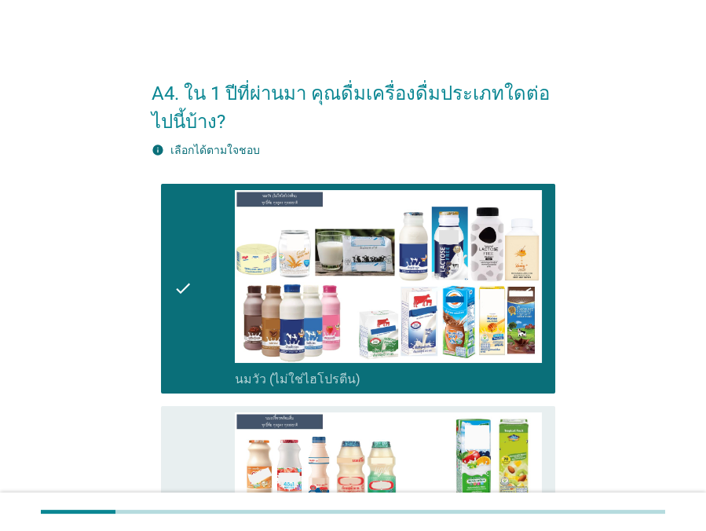
click at [196, 412] on div "check" at bounding box center [204, 510] width 61 height 197
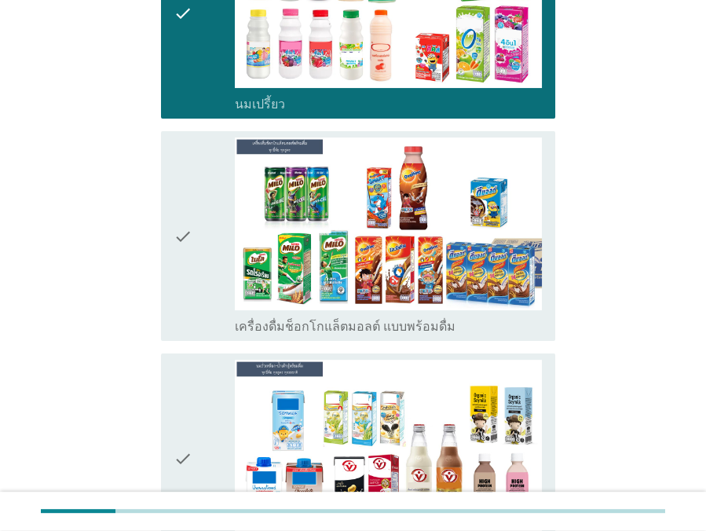
scroll to position [499, 0]
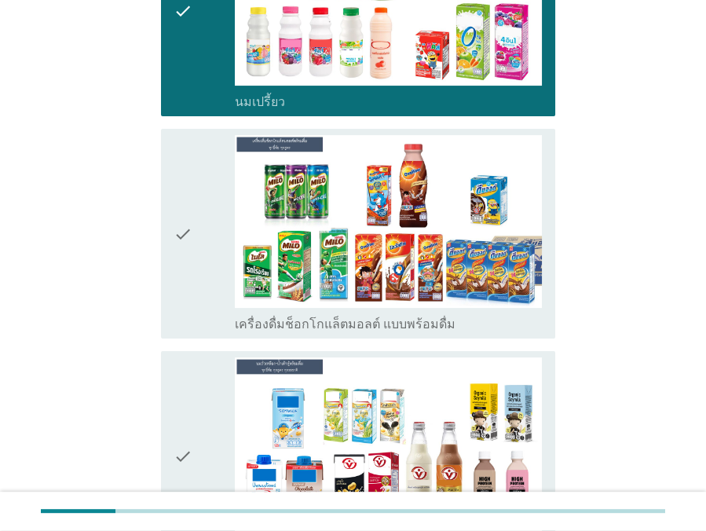
click at [186, 268] on icon "check" at bounding box center [183, 233] width 19 height 197
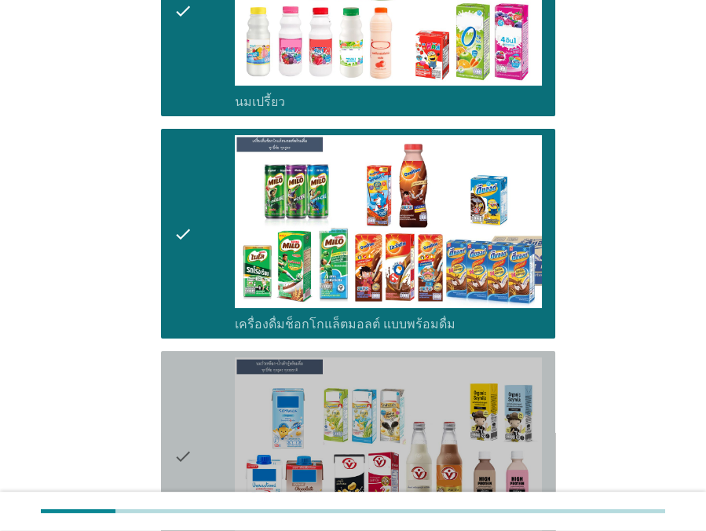
click at [184, 379] on icon "check" at bounding box center [183, 455] width 19 height 197
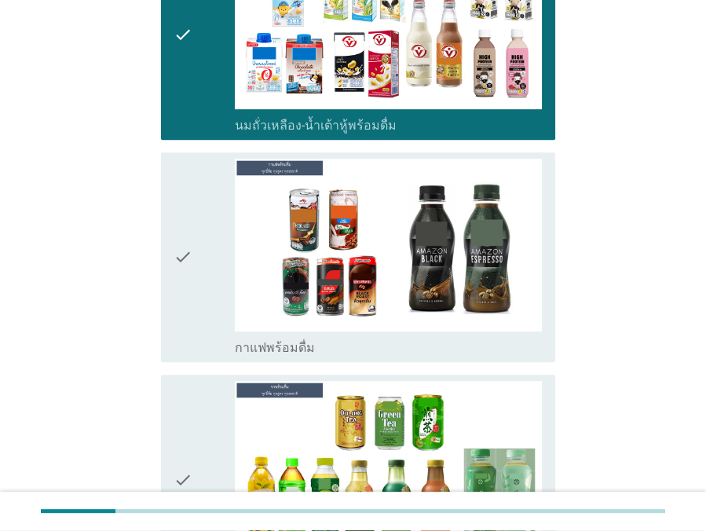
scroll to position [927, 0]
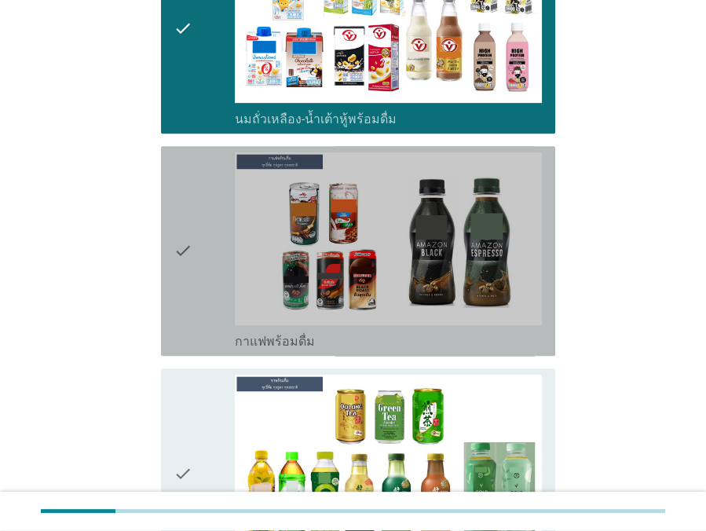
click at [176, 287] on icon "check" at bounding box center [183, 250] width 19 height 197
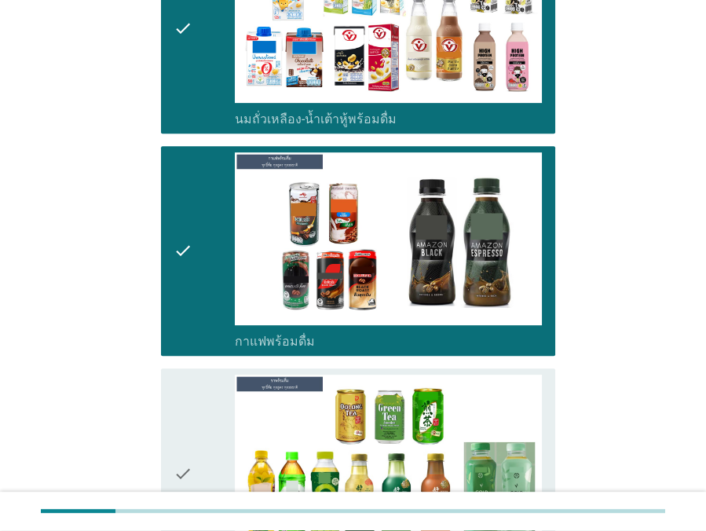
click at [182, 398] on icon "check" at bounding box center [183, 473] width 19 height 197
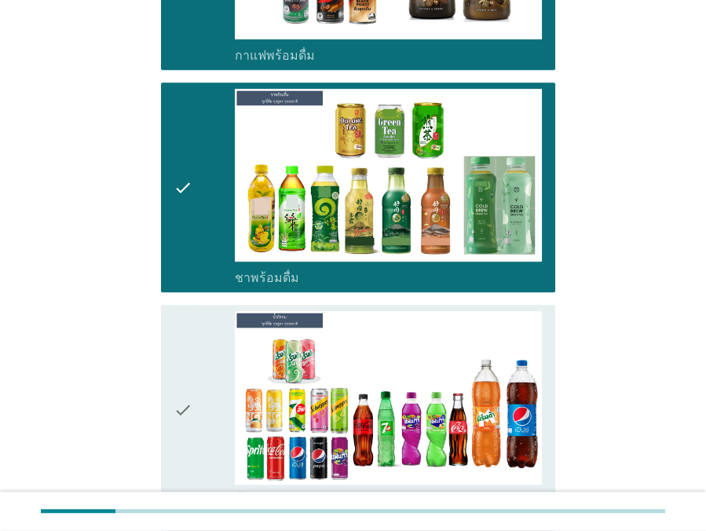
scroll to position [1285, 0]
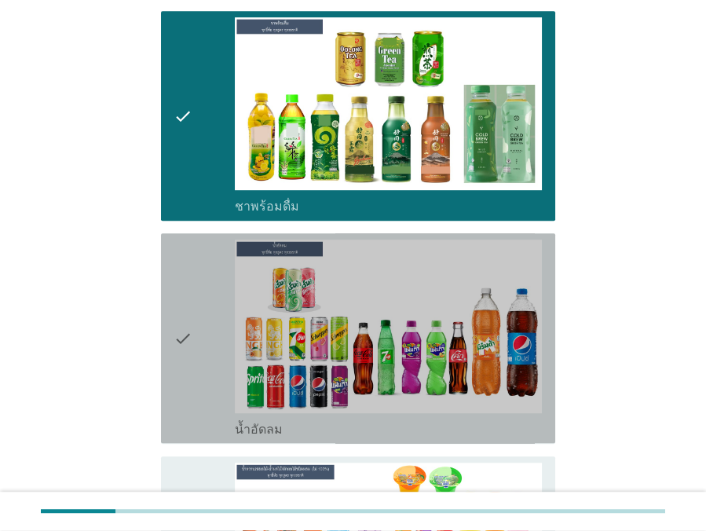
click at [192, 324] on div "check" at bounding box center [204, 338] width 61 height 197
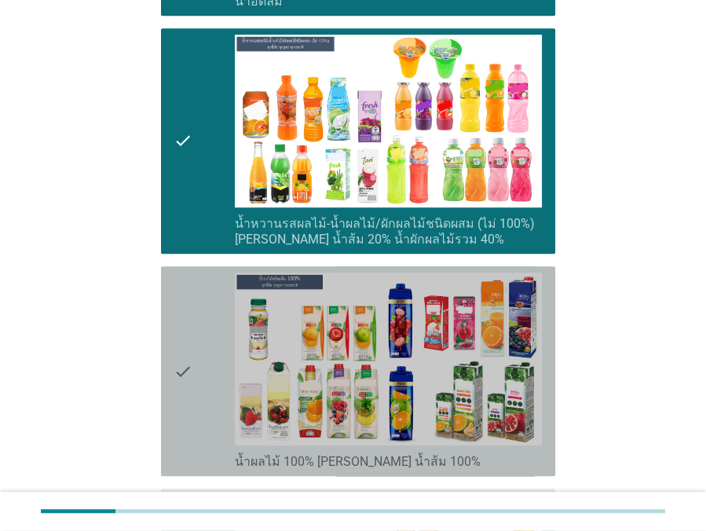
click at [201, 394] on div "check" at bounding box center [204, 370] width 61 height 197
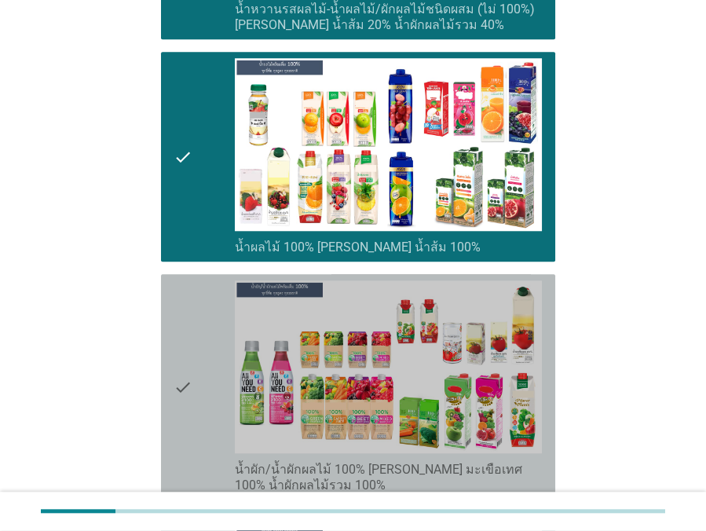
click at [201, 385] on div "check" at bounding box center [204, 386] width 61 height 213
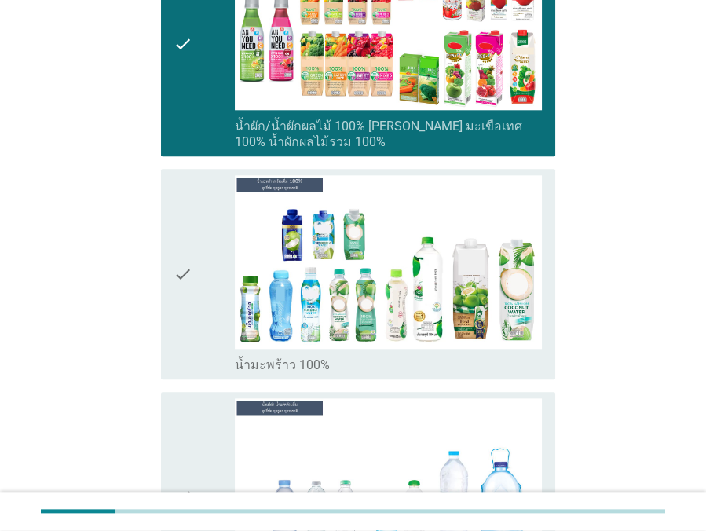
scroll to position [2356, 0]
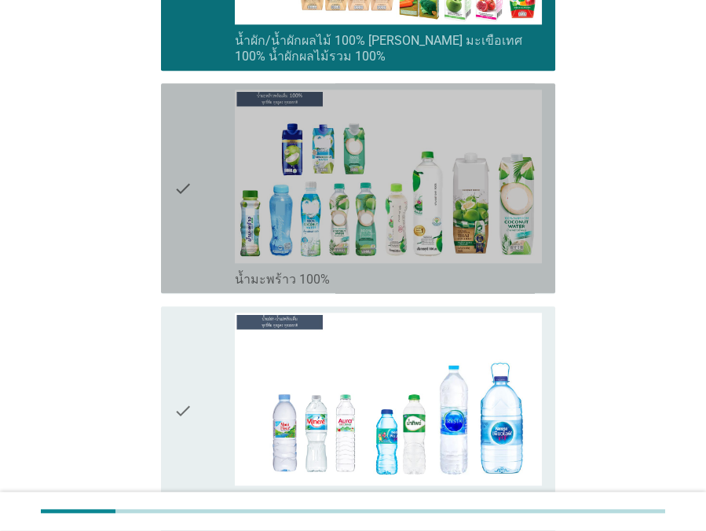
click at [206, 284] on div "check check_box น้ำมะพร้าว 100%" at bounding box center [358, 188] width 394 height 210
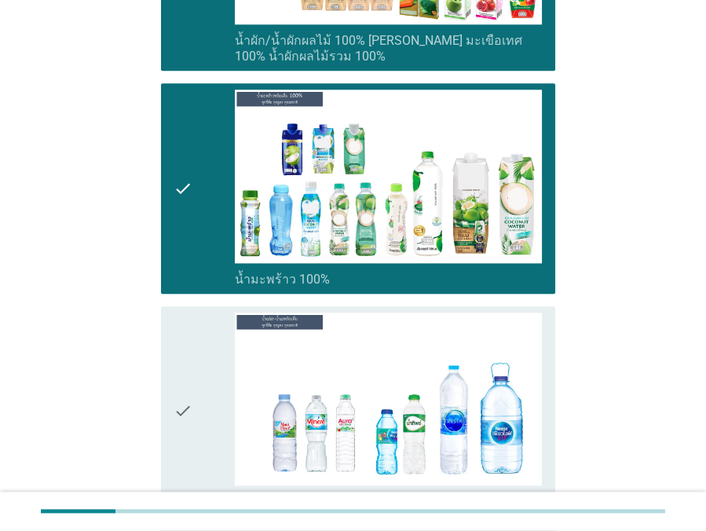
click at [205, 346] on div "check" at bounding box center [204, 411] width 61 height 197
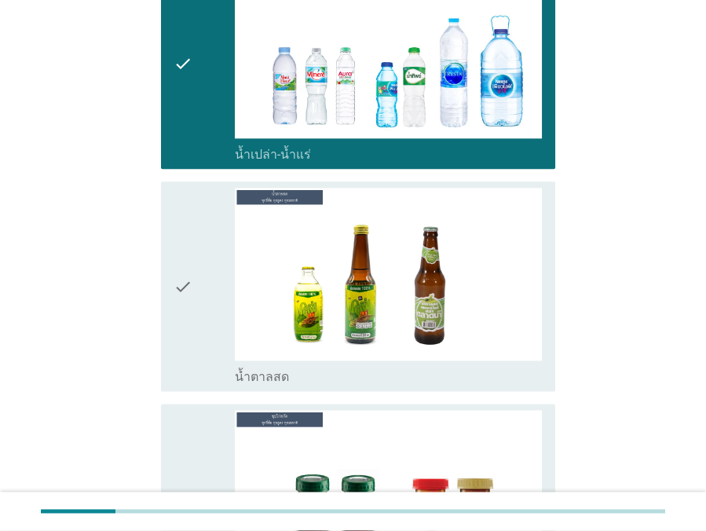
scroll to position [2712, 0]
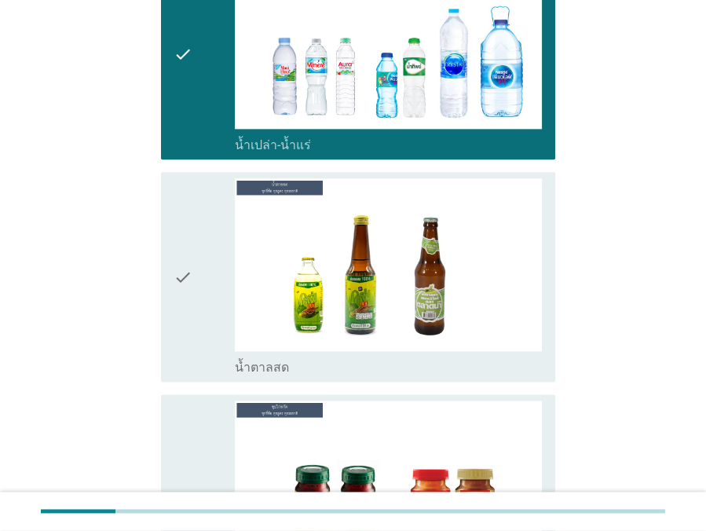
click at [209, 360] on div "check" at bounding box center [204, 276] width 61 height 197
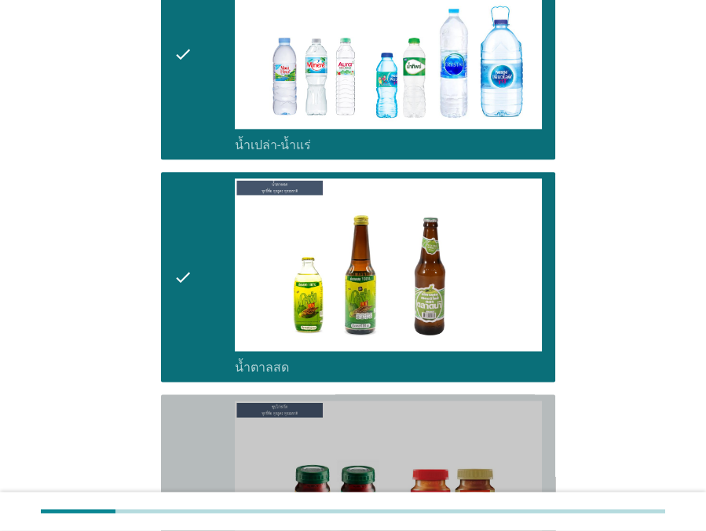
click at [205, 430] on div "check" at bounding box center [204, 498] width 61 height 197
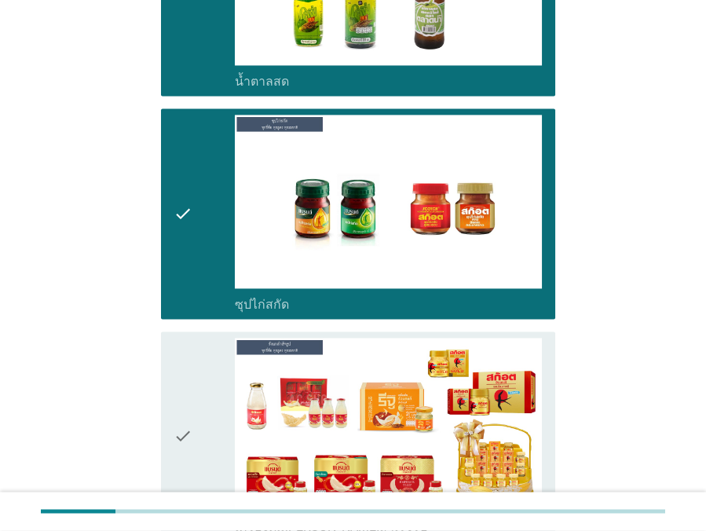
click at [203, 418] on div "check" at bounding box center [204, 436] width 61 height 197
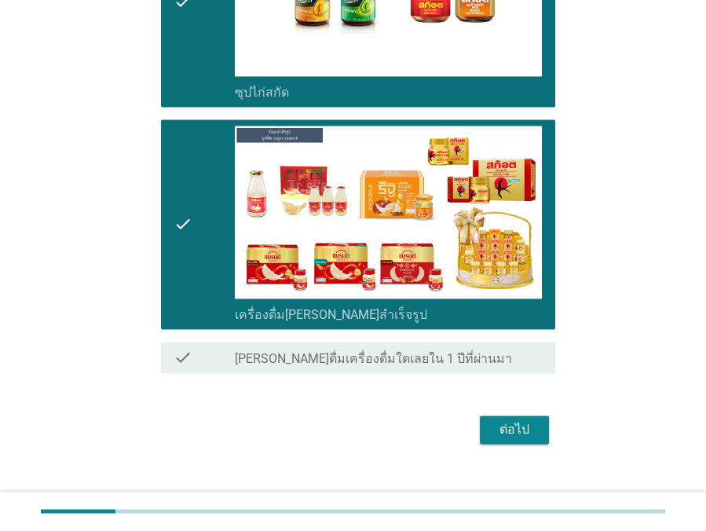
scroll to position [3212, 0]
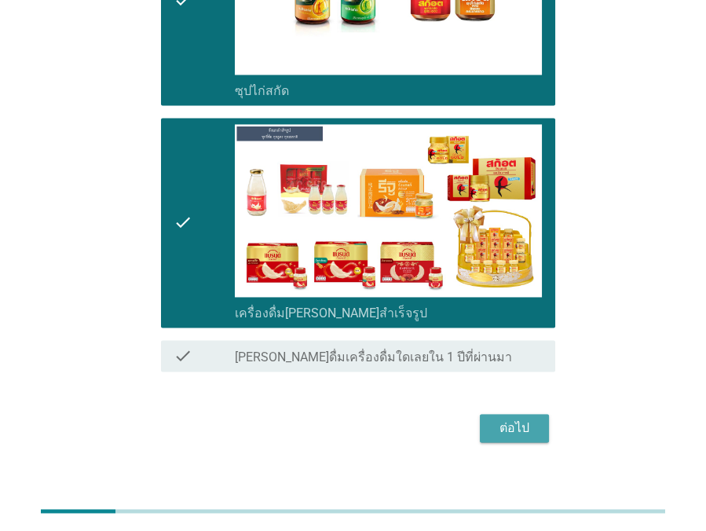
click at [532, 419] on div "ต่อไป" at bounding box center [514, 428] width 44 height 19
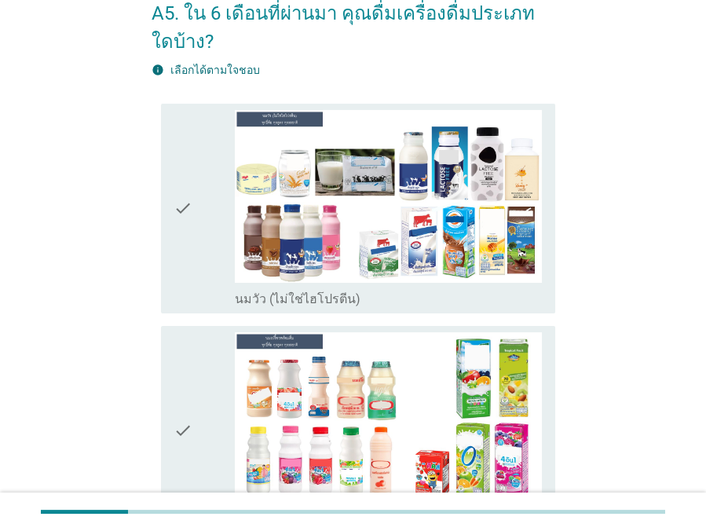
scroll to position [0, 0]
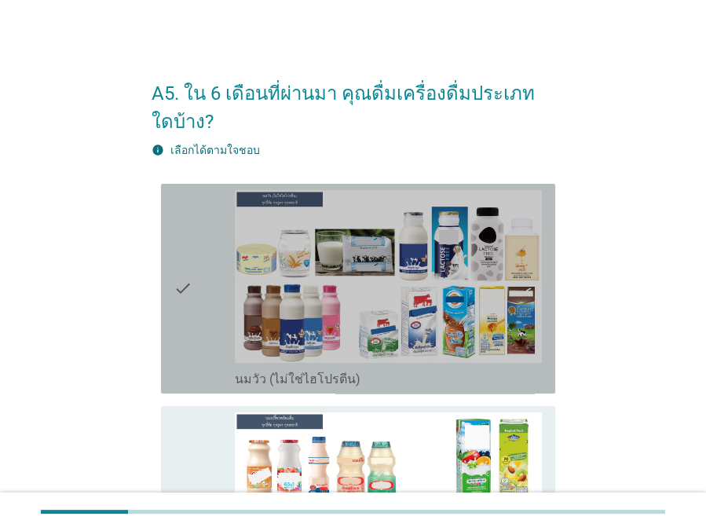
click at [170, 331] on div "check check_box นมวัว (ไม่ใช่ไฮโปรตีน)" at bounding box center [358, 289] width 394 height 210
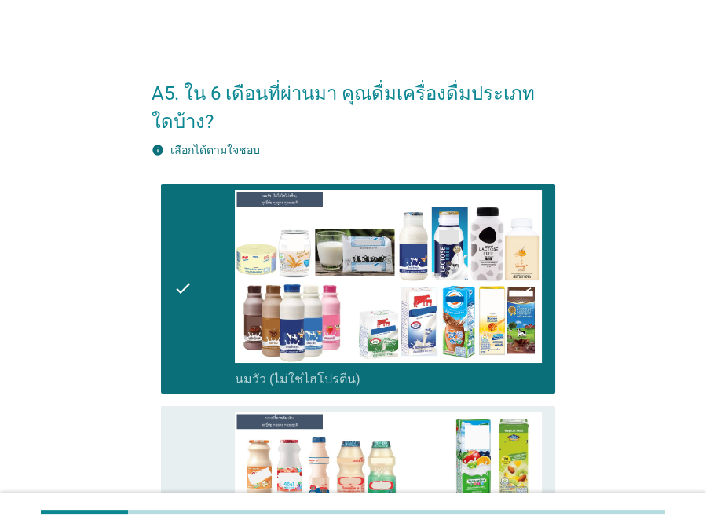
click at [174, 423] on icon "check" at bounding box center [183, 510] width 19 height 197
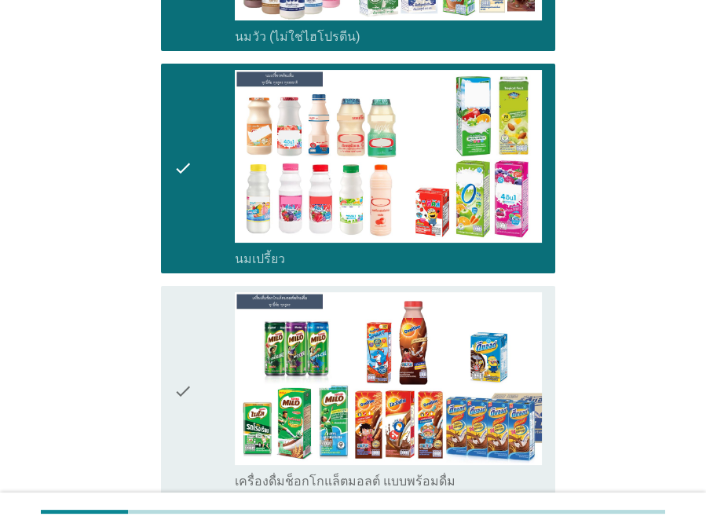
scroll to position [428, 0]
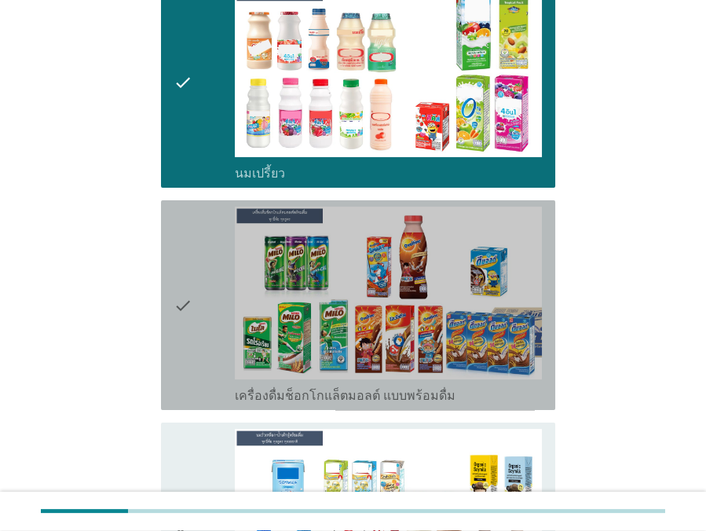
click at [172, 343] on div "check check_box เครื่องดื่มช็อกโกแล็ตมอลต์ แบบพร้อมดื่ม" at bounding box center [358, 305] width 394 height 210
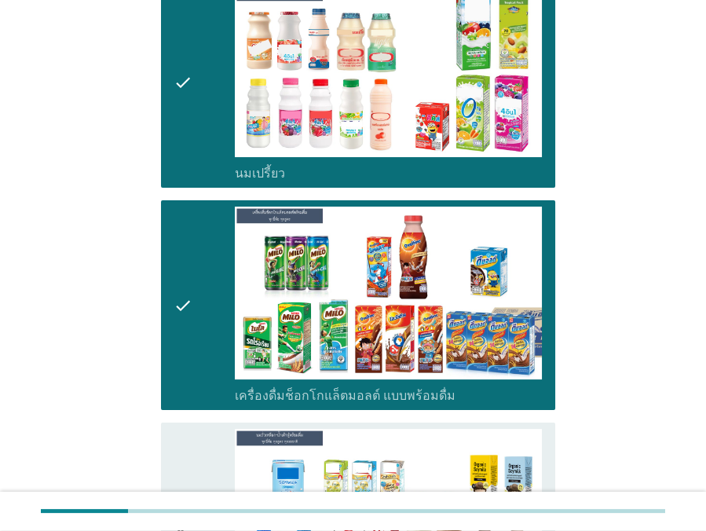
click at [176, 439] on icon "check" at bounding box center [183, 527] width 19 height 197
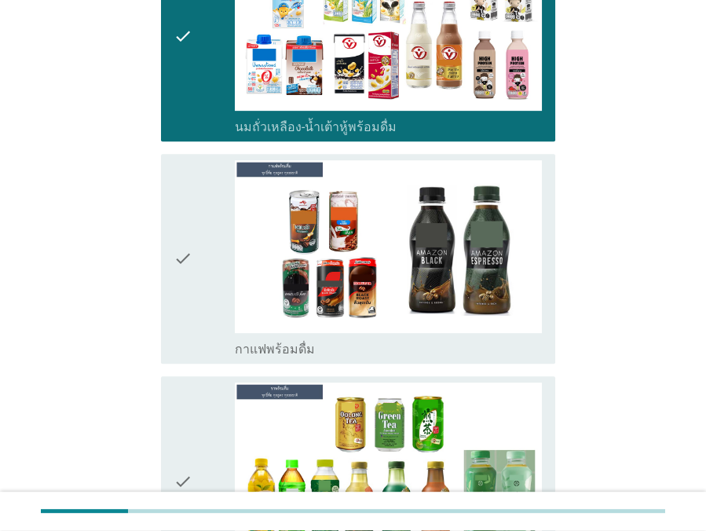
scroll to position [927, 0]
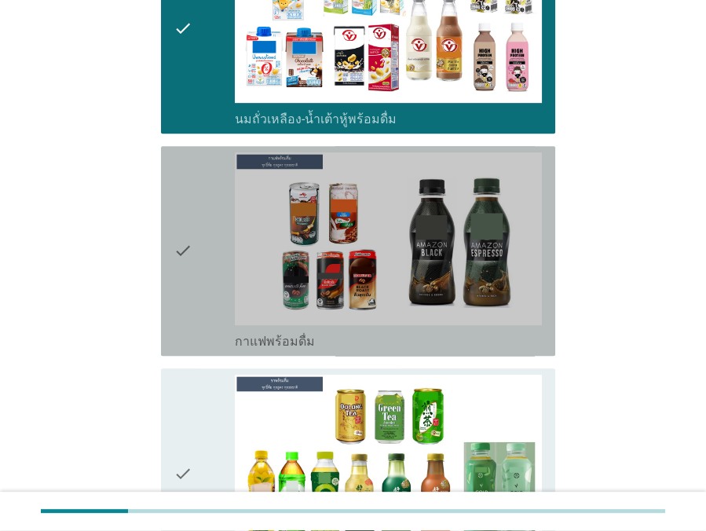
click at [179, 332] on icon "check" at bounding box center [183, 250] width 19 height 197
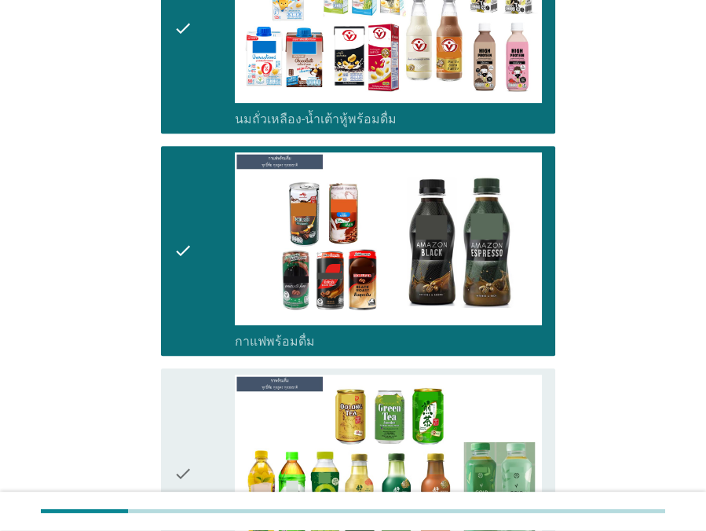
click at [179, 408] on icon "check" at bounding box center [183, 473] width 19 height 197
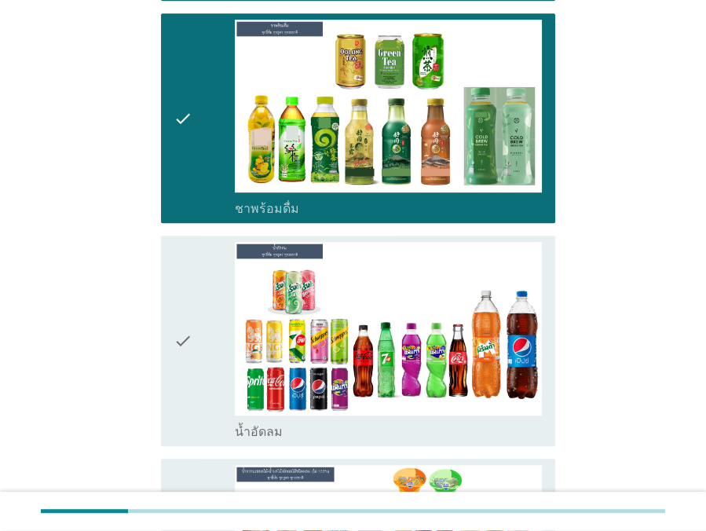
scroll to position [1356, 0]
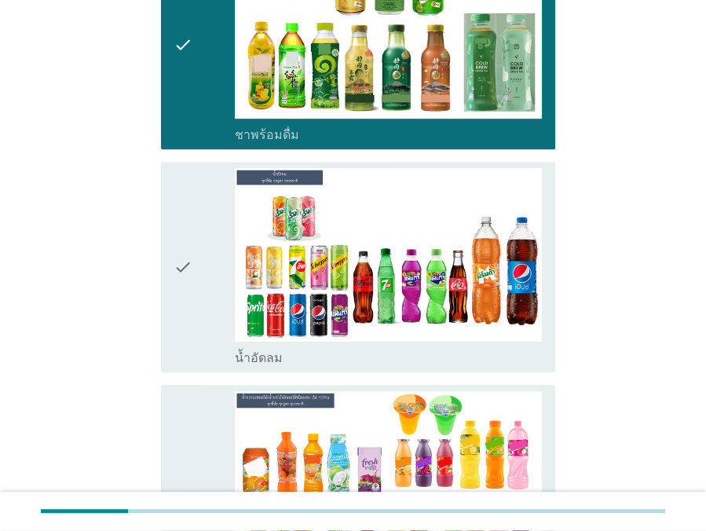
click at [192, 347] on icon "check" at bounding box center [183, 266] width 19 height 197
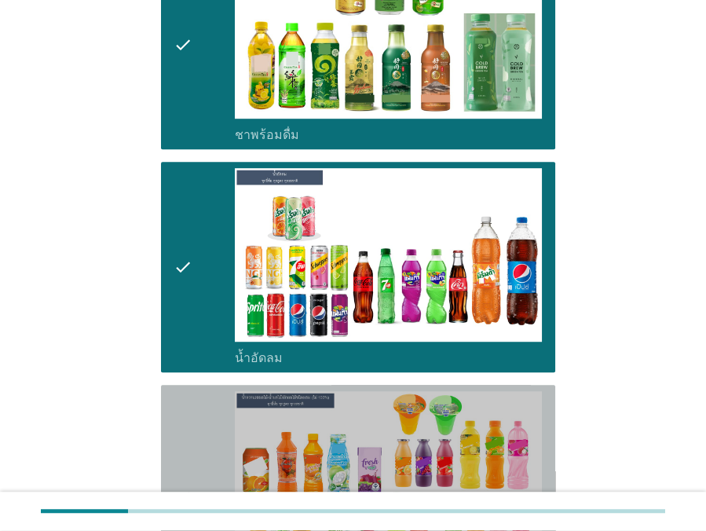
click at [192, 408] on icon "check" at bounding box center [183, 497] width 19 height 213
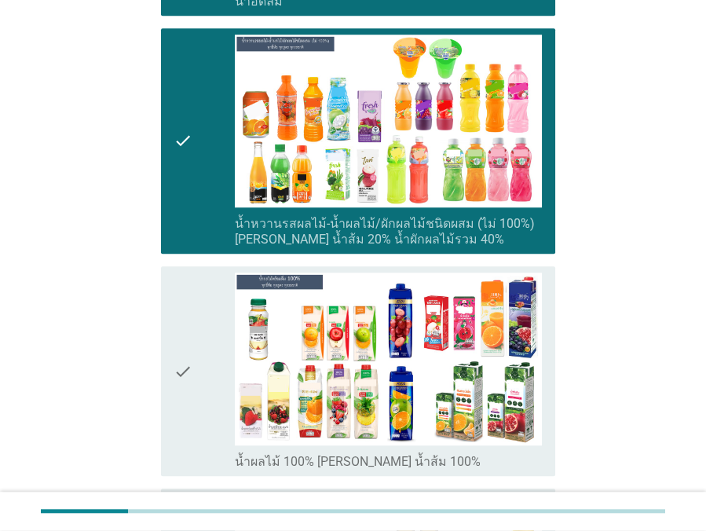
click at [177, 399] on icon "check" at bounding box center [183, 370] width 19 height 197
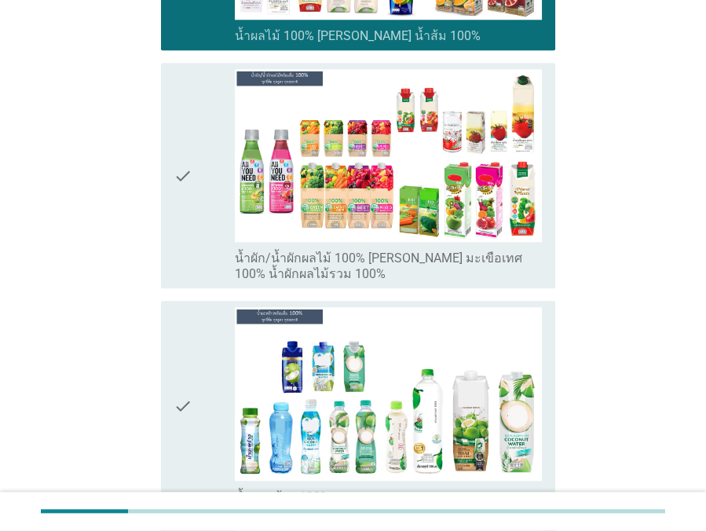
scroll to position [2141, 0]
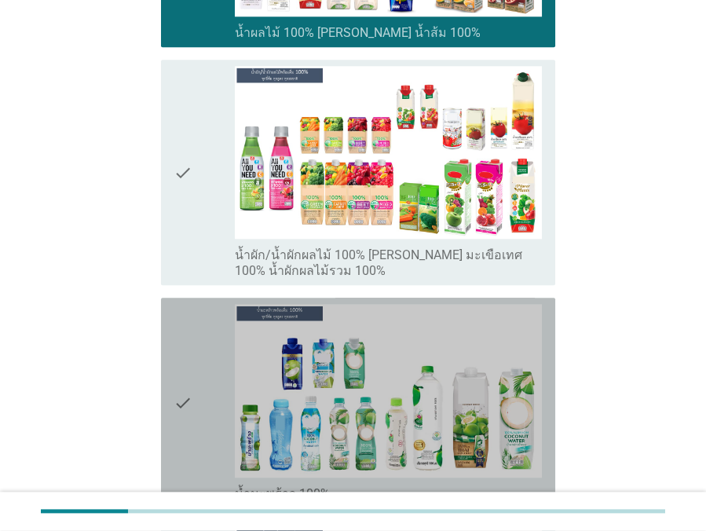
click at [177, 397] on icon "check" at bounding box center [183, 402] width 19 height 197
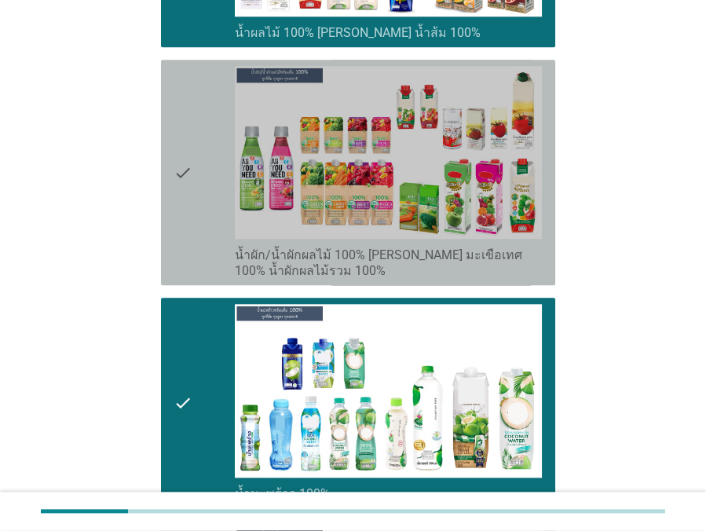
click at [192, 251] on icon "check" at bounding box center [183, 172] width 19 height 213
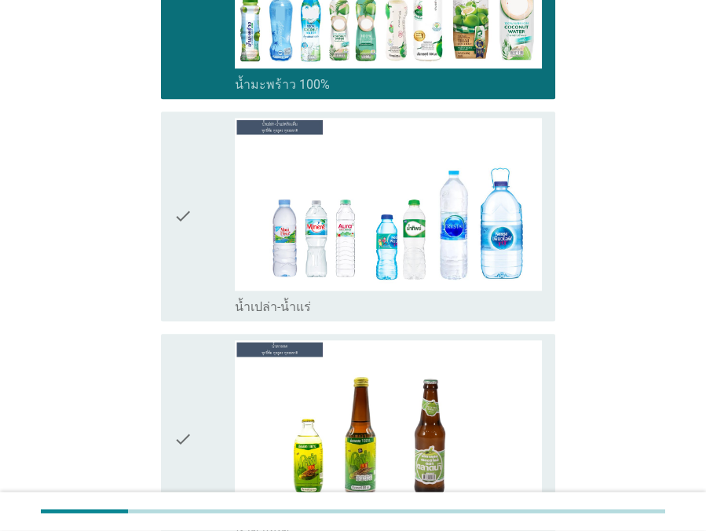
scroll to position [2569, 0]
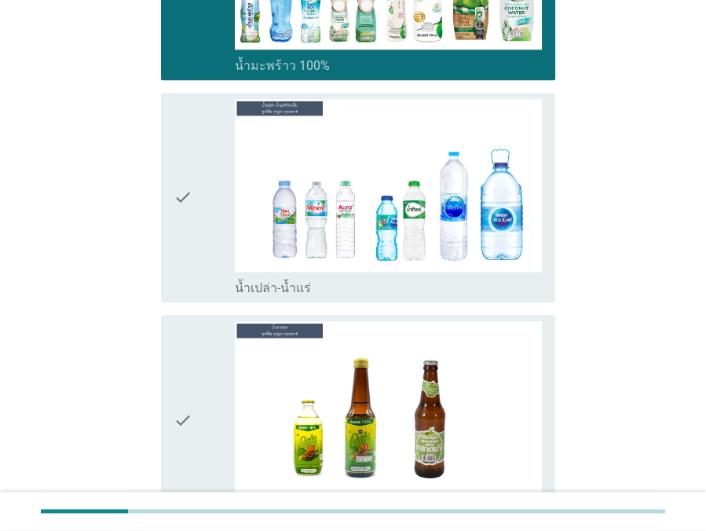
click at [192, 269] on div "check" at bounding box center [204, 197] width 61 height 197
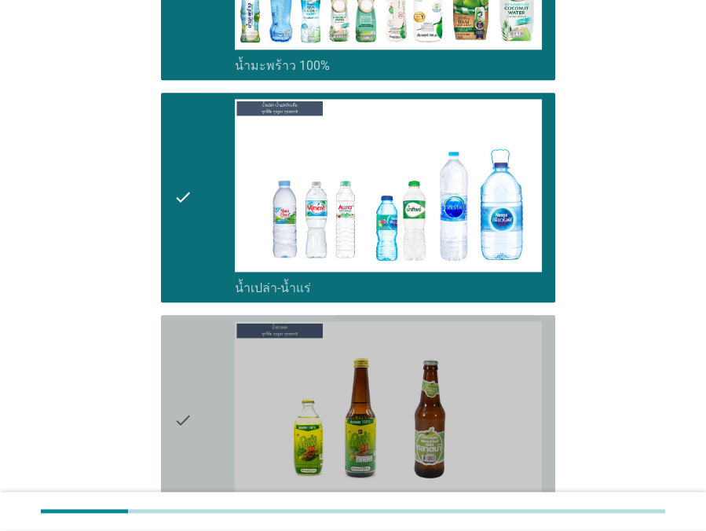
click at [191, 340] on icon "check" at bounding box center [183, 419] width 19 height 197
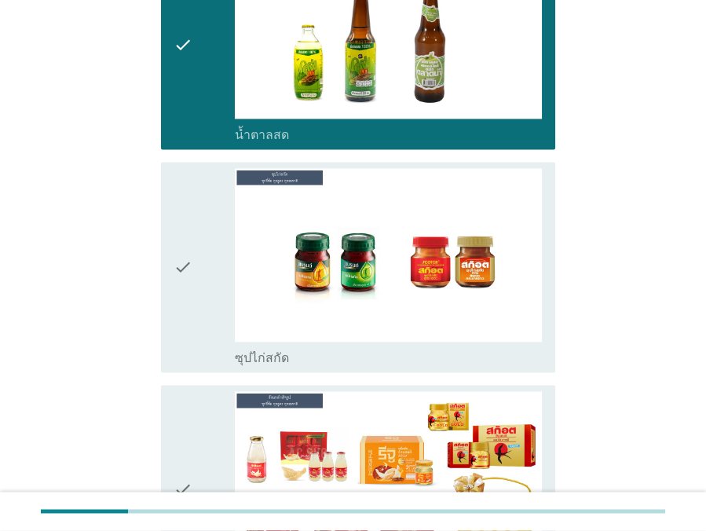
scroll to position [2998, 0]
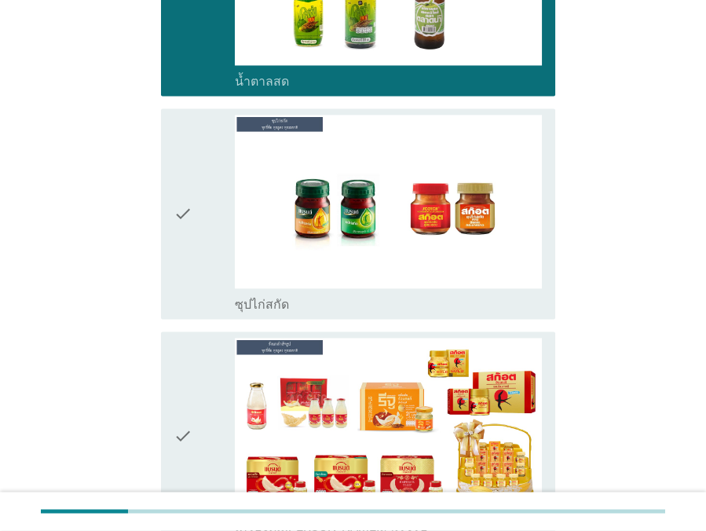
click at [174, 292] on icon "check" at bounding box center [183, 213] width 19 height 197
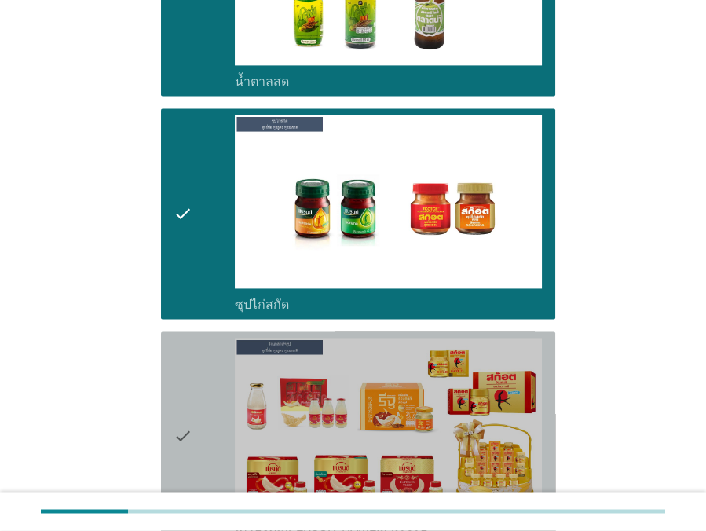
click at [181, 355] on icon "check" at bounding box center [183, 436] width 19 height 197
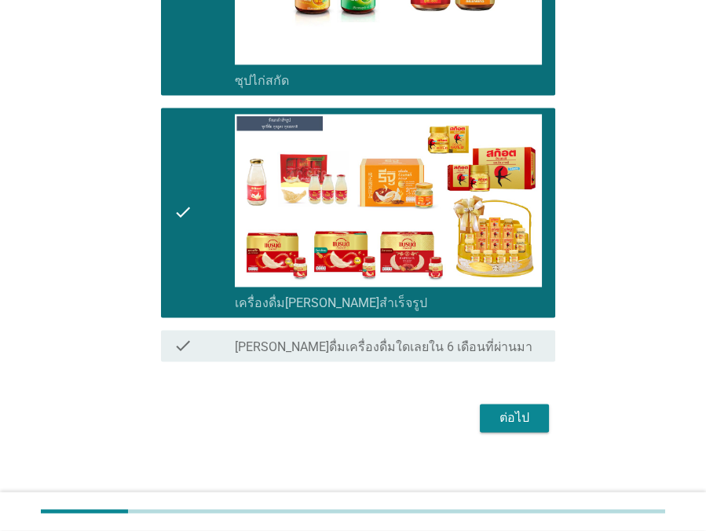
scroll to position [3223, 0]
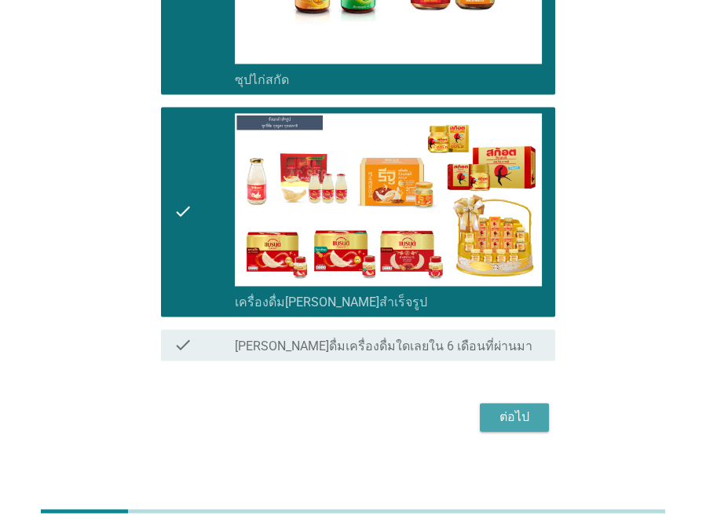
click at [483, 408] on button "ต่อไป" at bounding box center [514, 417] width 69 height 28
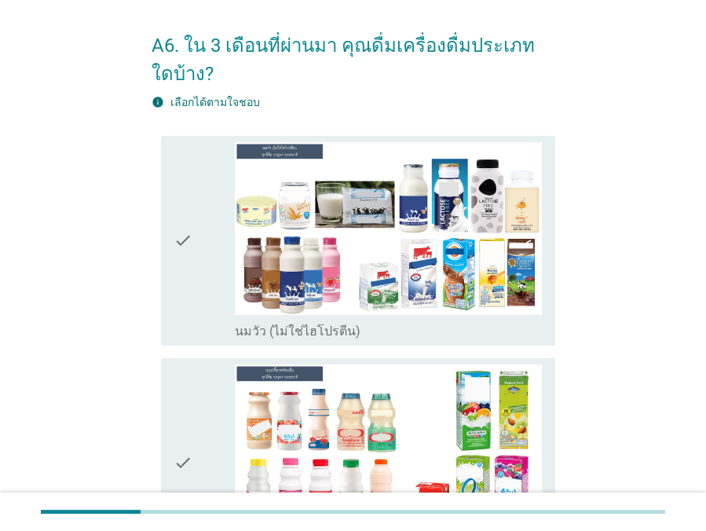
scroll to position [142, 0]
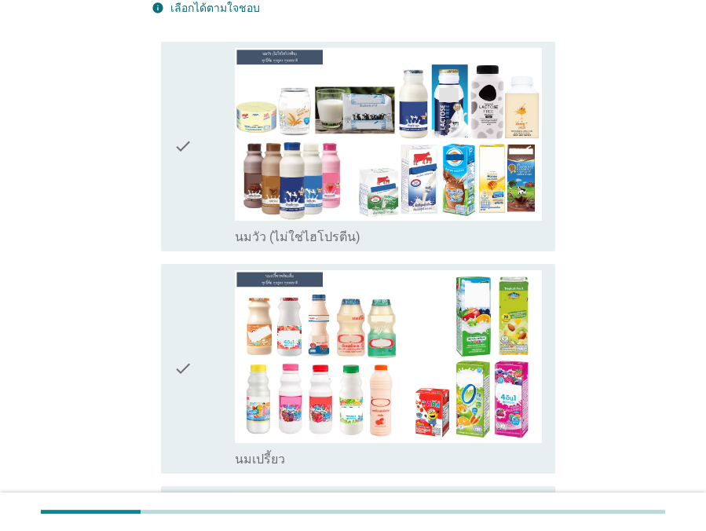
click at [176, 349] on icon "check" at bounding box center [183, 368] width 19 height 197
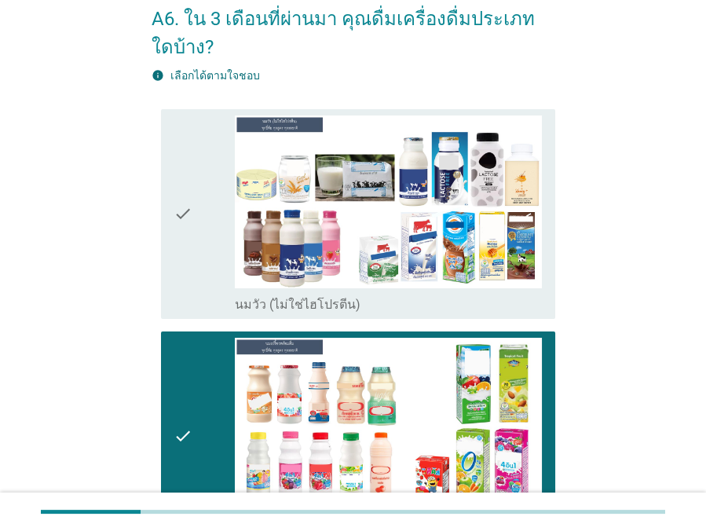
scroll to position [71, 0]
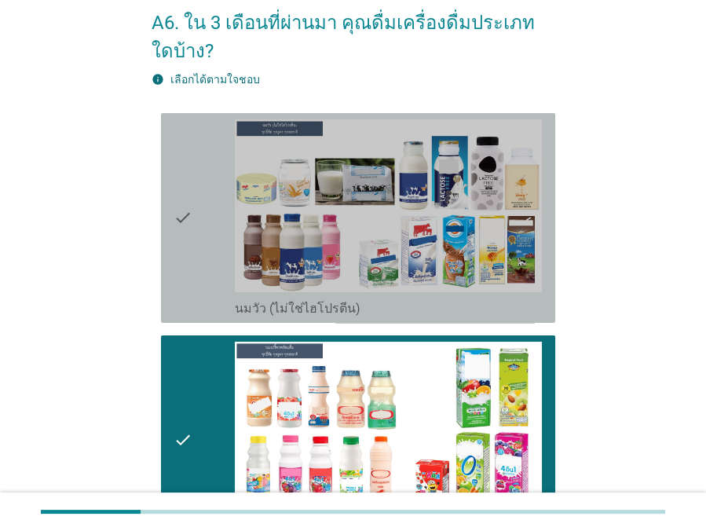
click at [186, 276] on icon "check" at bounding box center [183, 217] width 19 height 197
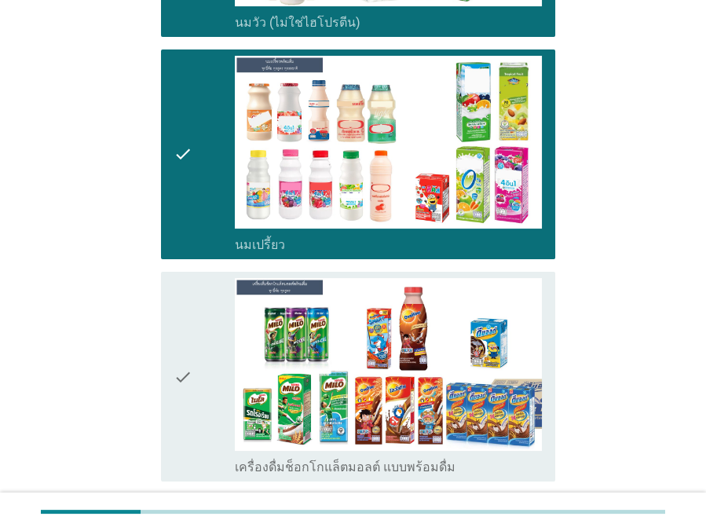
scroll to position [499, 0]
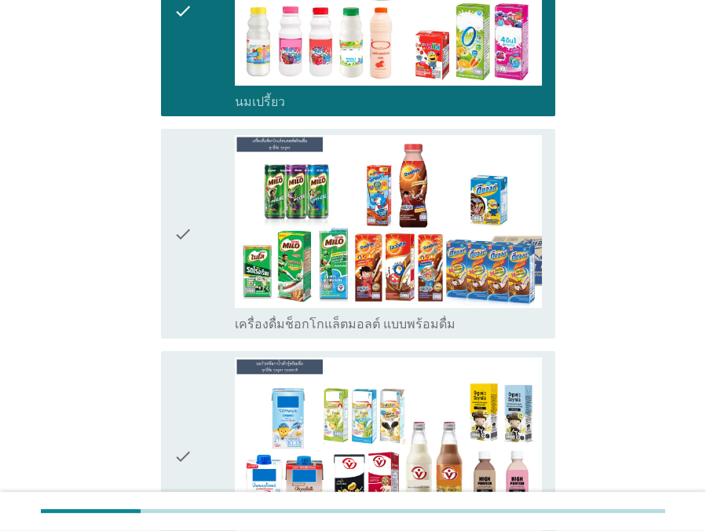
click at [174, 315] on icon "check" at bounding box center [183, 233] width 19 height 197
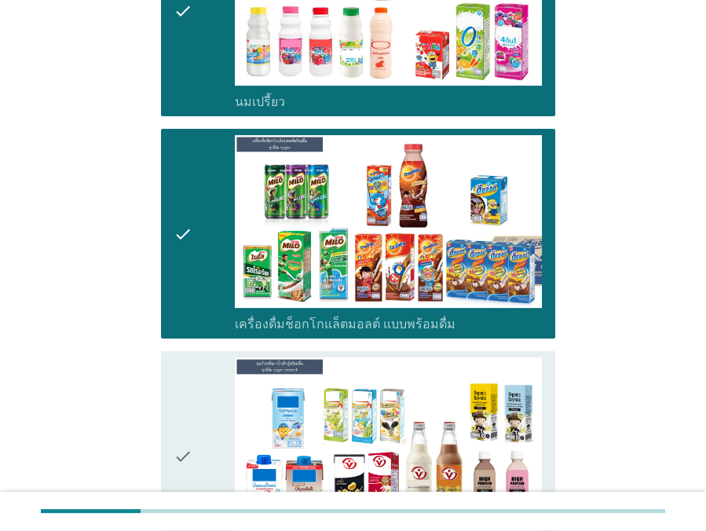
click at [174, 392] on icon "check" at bounding box center [183, 455] width 19 height 197
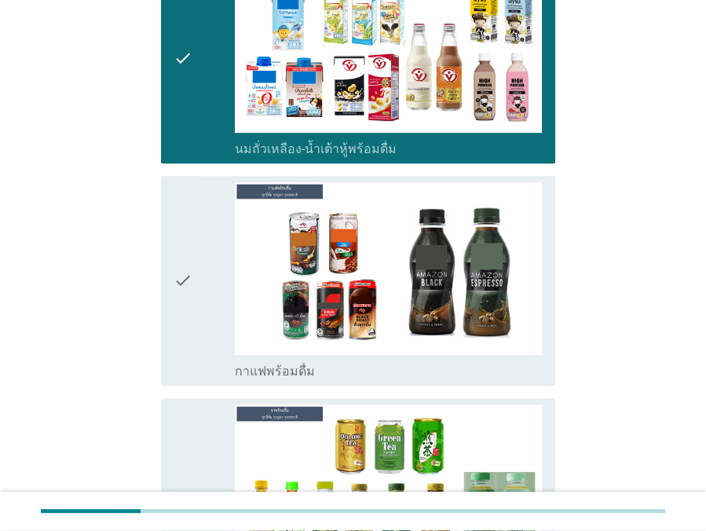
scroll to position [927, 0]
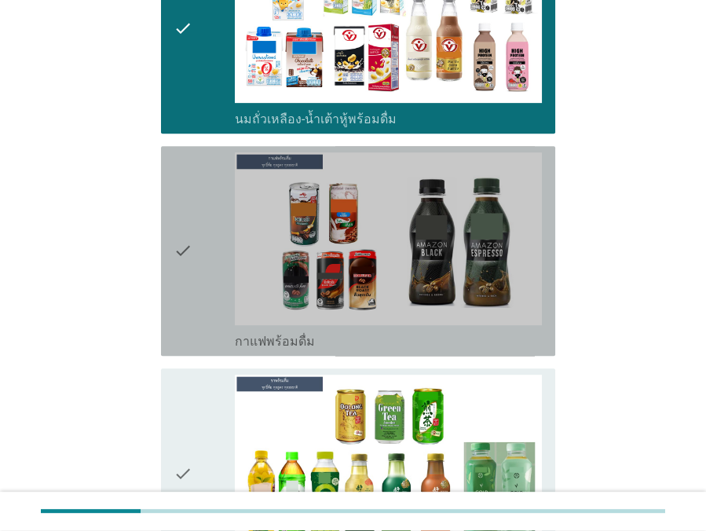
click at [184, 305] on icon "check" at bounding box center [183, 250] width 19 height 197
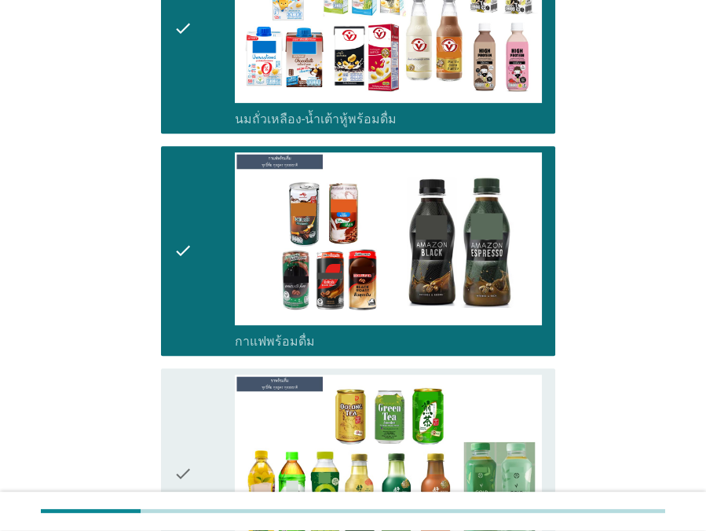
click at [180, 389] on icon "check" at bounding box center [183, 473] width 19 height 197
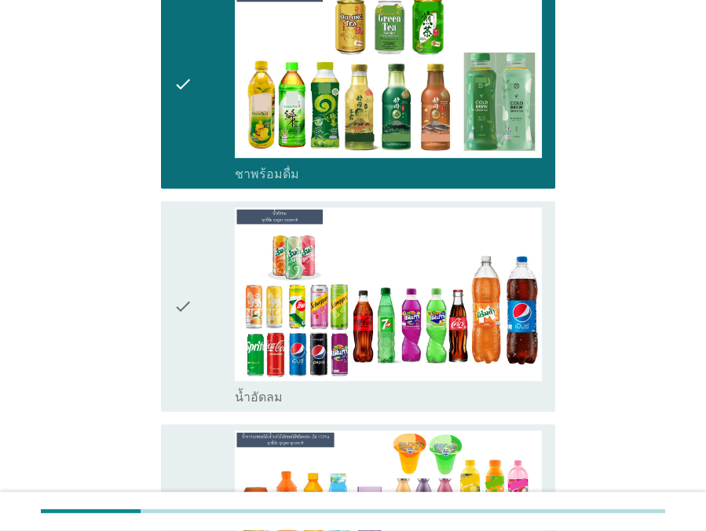
scroll to position [1356, 0]
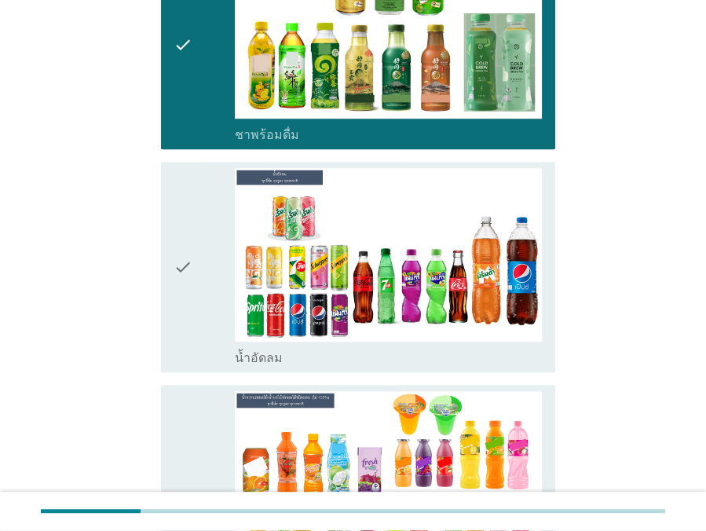
click at [187, 351] on icon "check" at bounding box center [183, 266] width 19 height 197
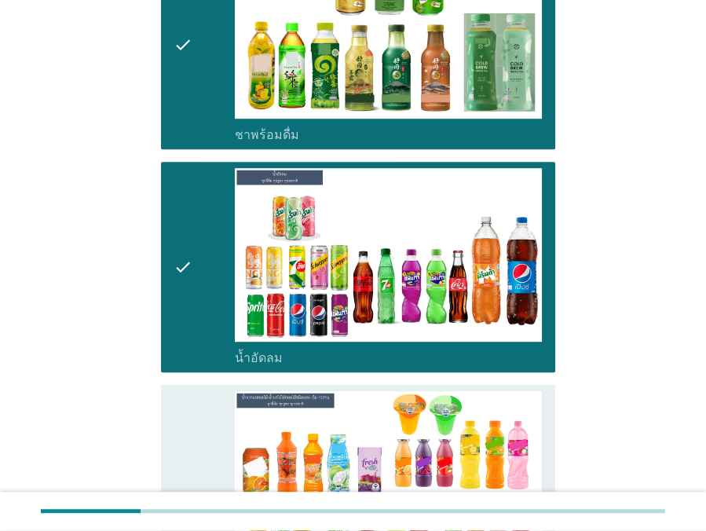
click at [179, 415] on icon "check" at bounding box center [183, 497] width 19 height 213
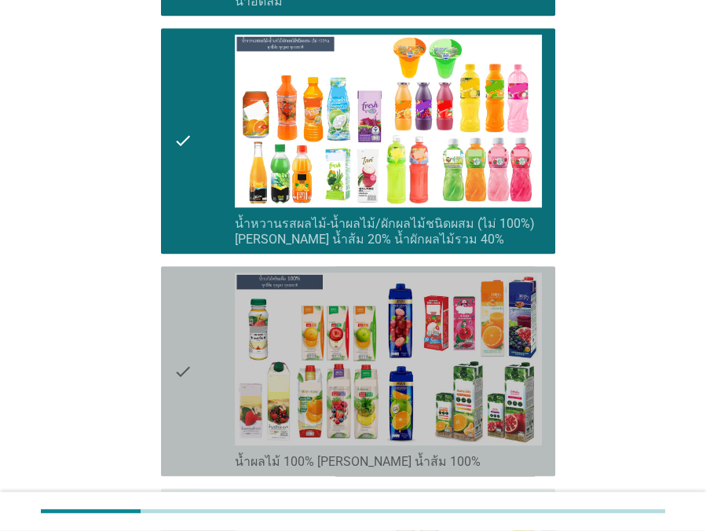
click at [177, 396] on icon "check" at bounding box center [183, 370] width 19 height 197
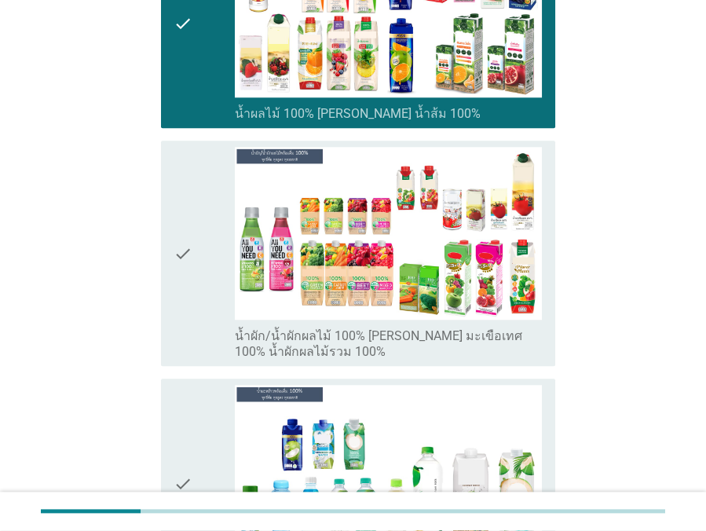
scroll to position [2070, 0]
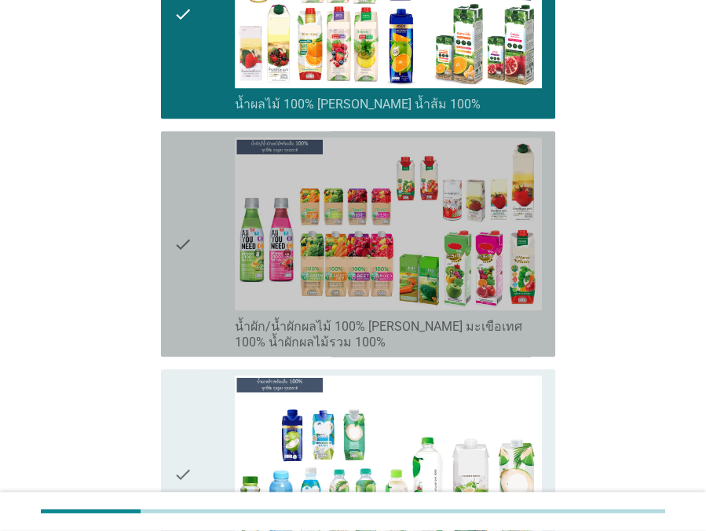
click at [196, 302] on div "check" at bounding box center [204, 243] width 61 height 213
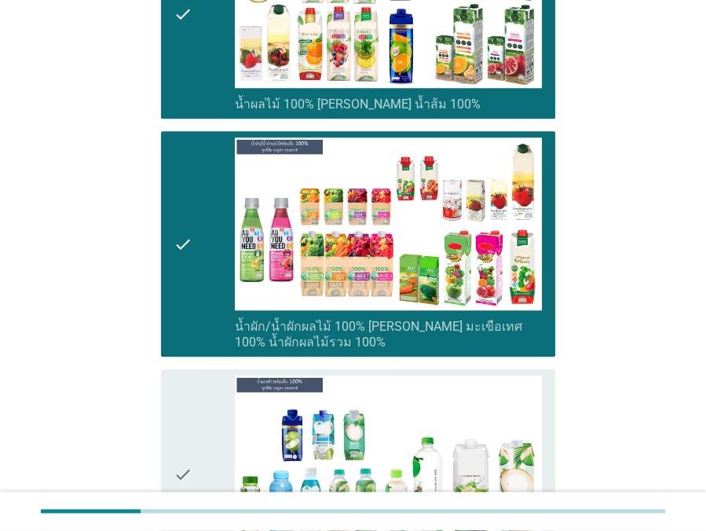
click at [187, 386] on icon "check" at bounding box center [183, 473] width 19 height 197
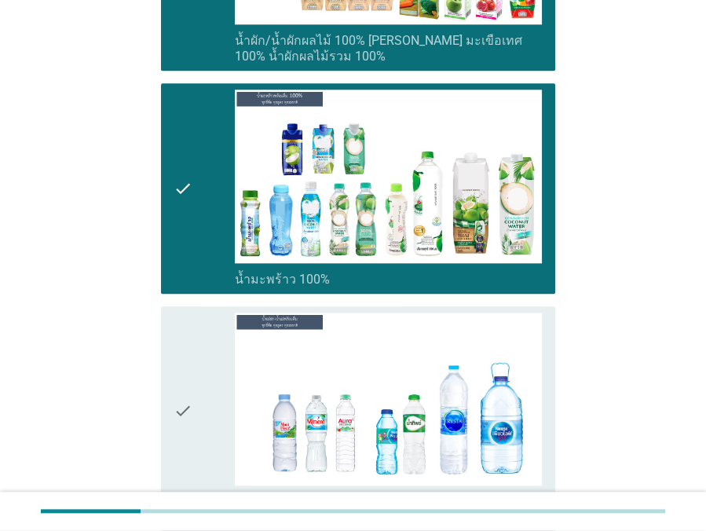
scroll to position [2569, 0]
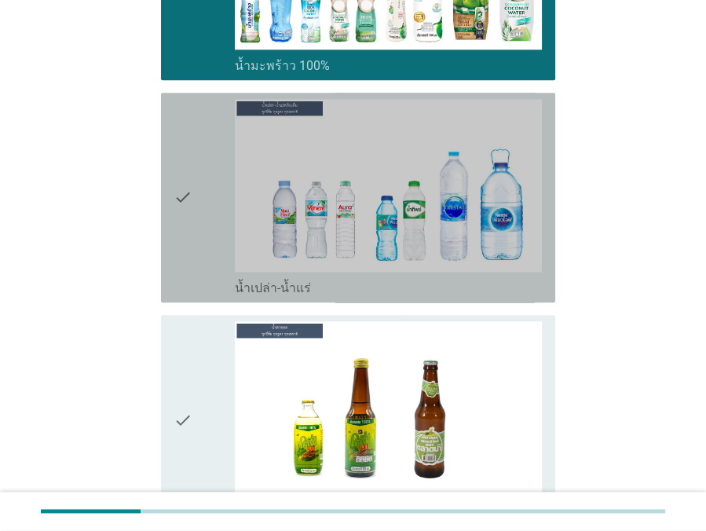
click at [187, 276] on icon "check" at bounding box center [183, 197] width 19 height 197
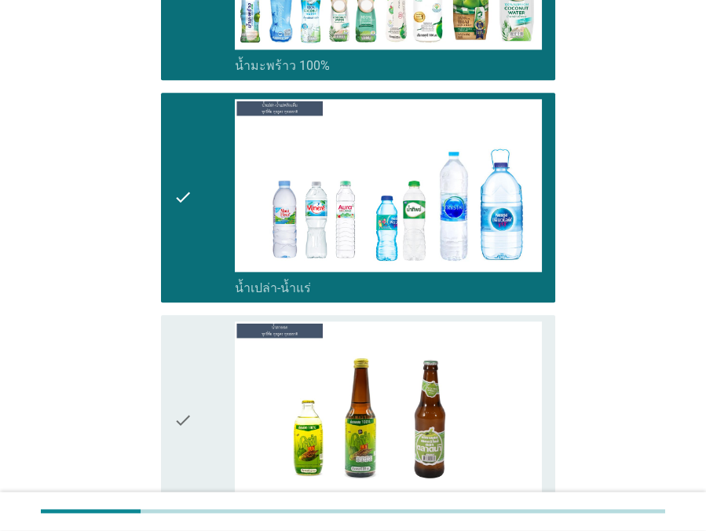
click at [182, 358] on icon "check" at bounding box center [183, 419] width 19 height 197
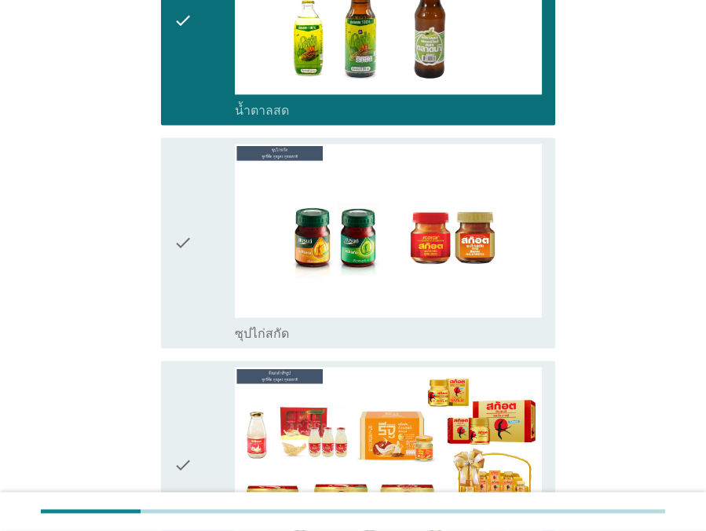
scroll to position [2998, 0]
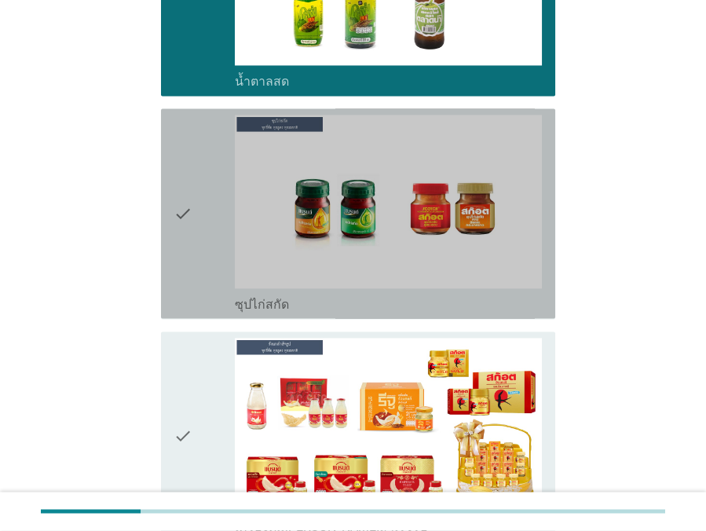
click at [201, 283] on div "check" at bounding box center [204, 213] width 61 height 197
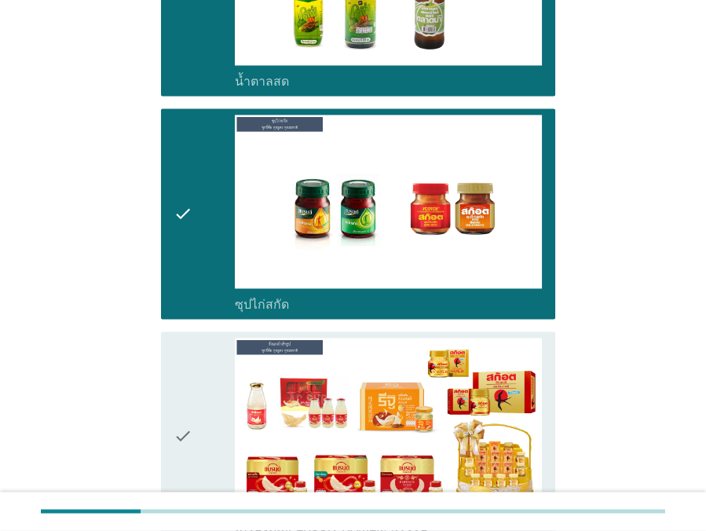
click at [184, 365] on icon "check" at bounding box center [183, 436] width 19 height 197
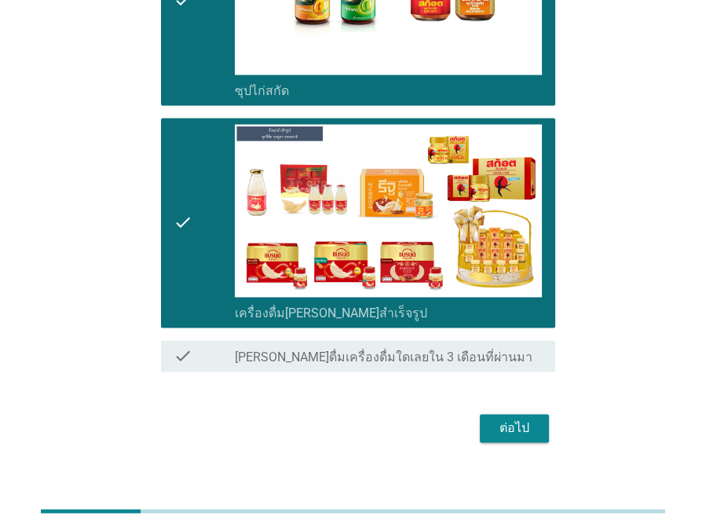
scroll to position [3223, 0]
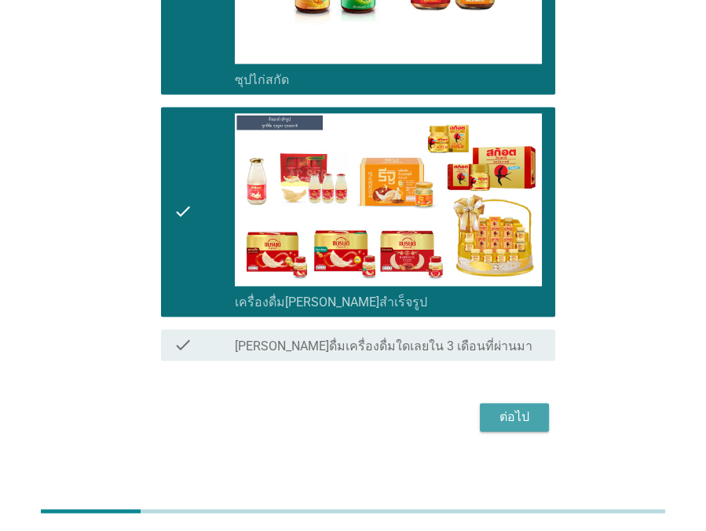
click at [524, 420] on button "ต่อไป" at bounding box center [514, 417] width 69 height 28
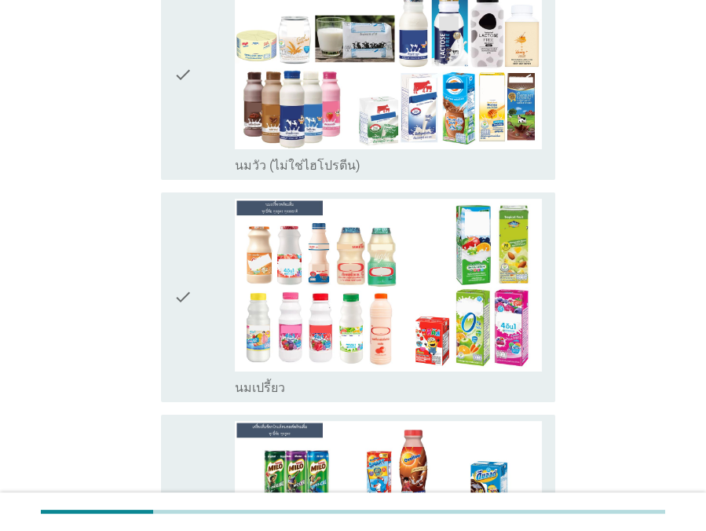
scroll to position [71, 0]
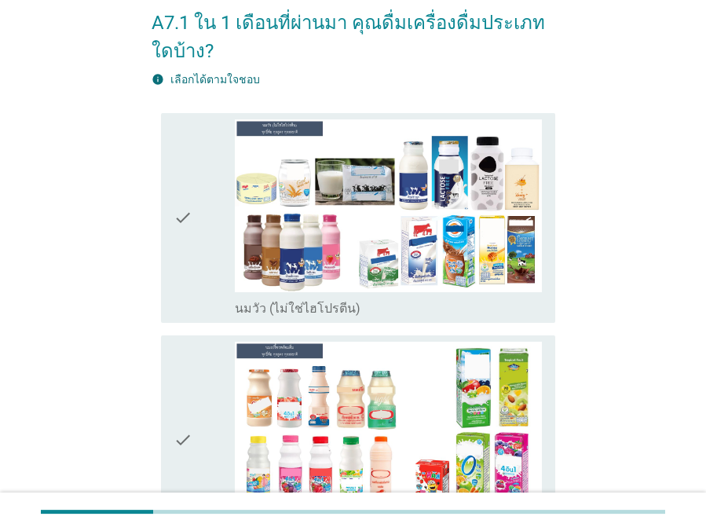
click at [176, 299] on icon "check" at bounding box center [183, 217] width 19 height 197
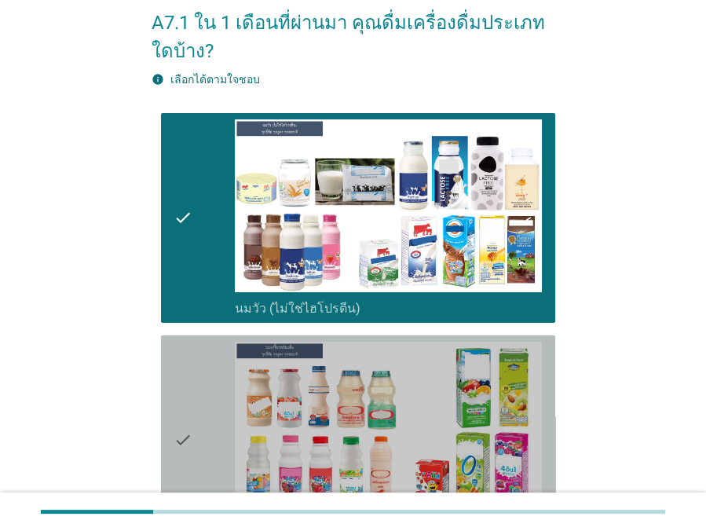
click at [166, 382] on div "check check_box นมเปรี้ยว" at bounding box center [358, 440] width 394 height 210
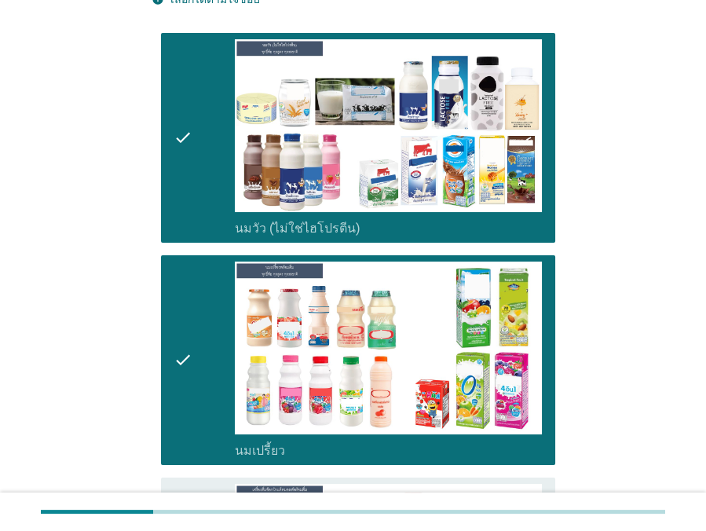
scroll to position [285, 0]
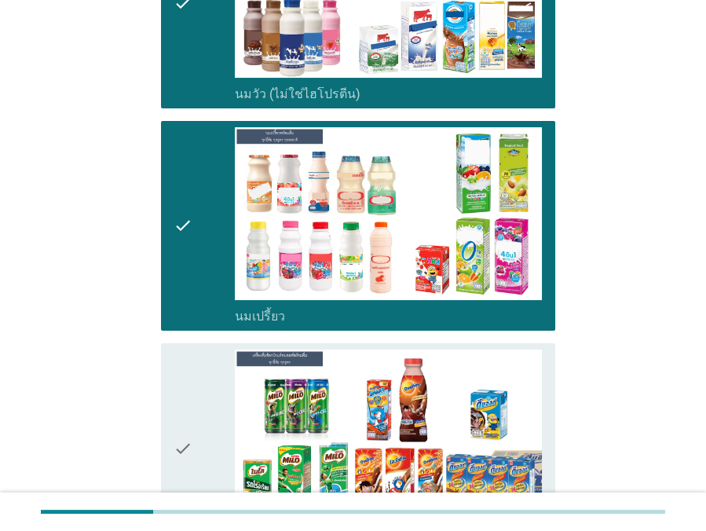
click at [168, 381] on div "check check_box เครื่องดื่มช็อกโกแล็ตมอลต์ แบบพร้อมดื่ม" at bounding box center [358, 448] width 394 height 210
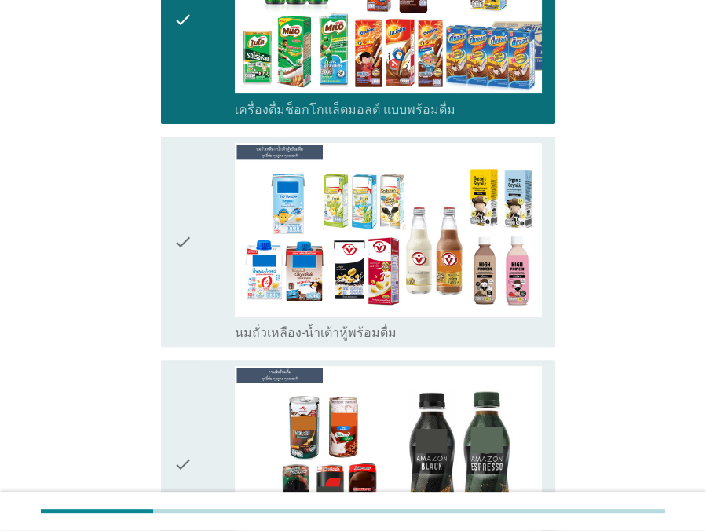
click at [203, 326] on div "check" at bounding box center [204, 241] width 61 height 197
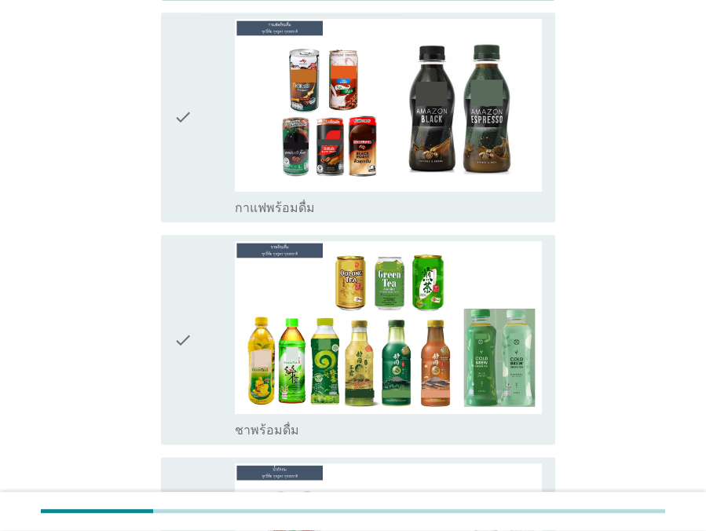
scroll to position [1070, 0]
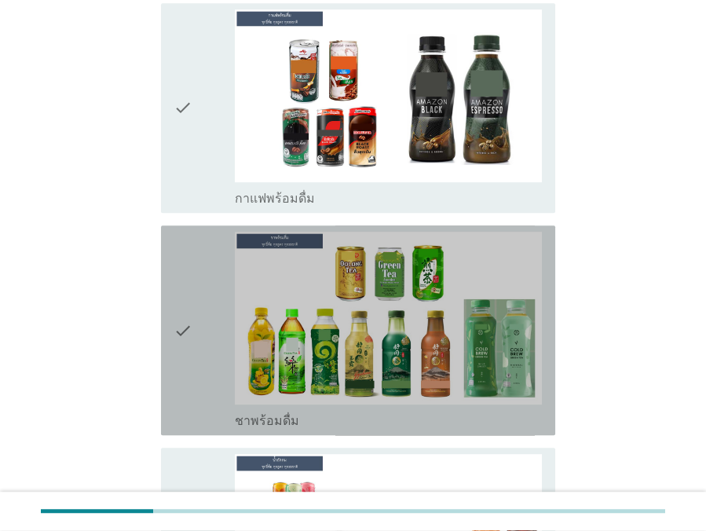
click at [182, 344] on icon "check" at bounding box center [183, 330] width 19 height 197
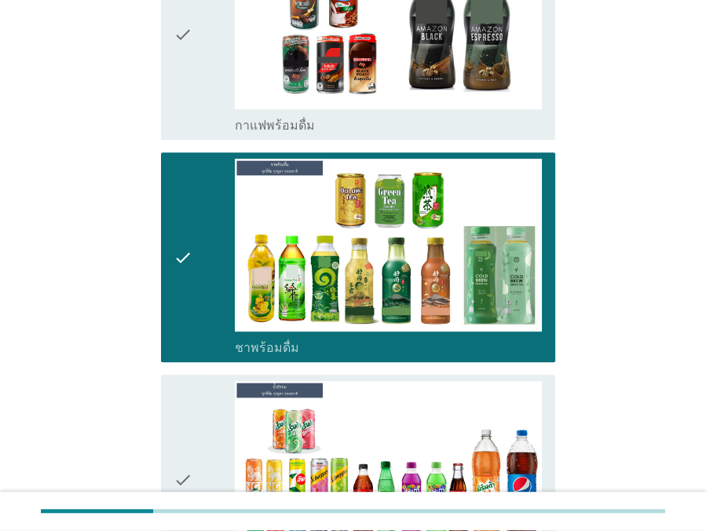
scroll to position [1285, 0]
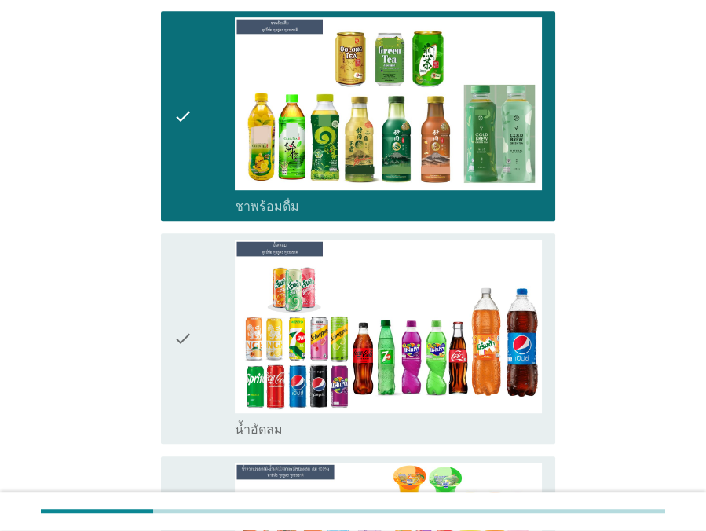
click at [182, 344] on icon "check" at bounding box center [183, 338] width 19 height 197
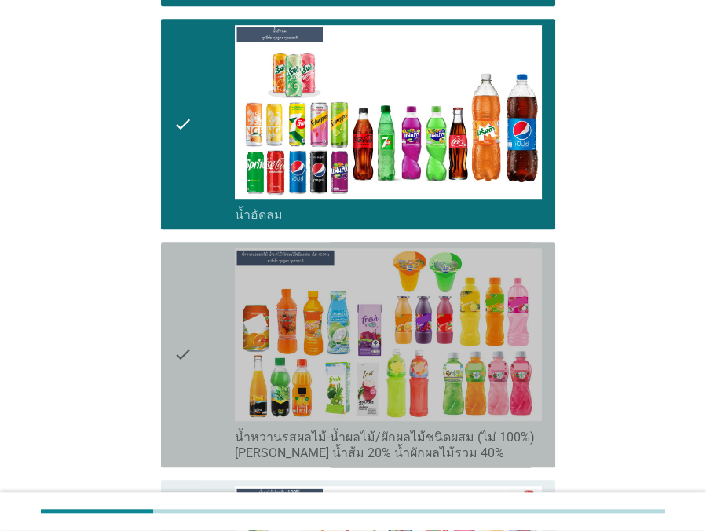
click at [182, 344] on icon "check" at bounding box center [183, 354] width 19 height 213
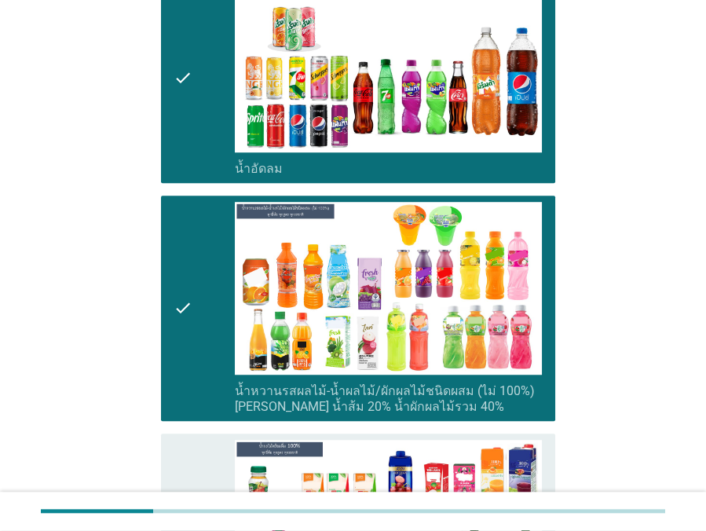
scroll to position [1571, 0]
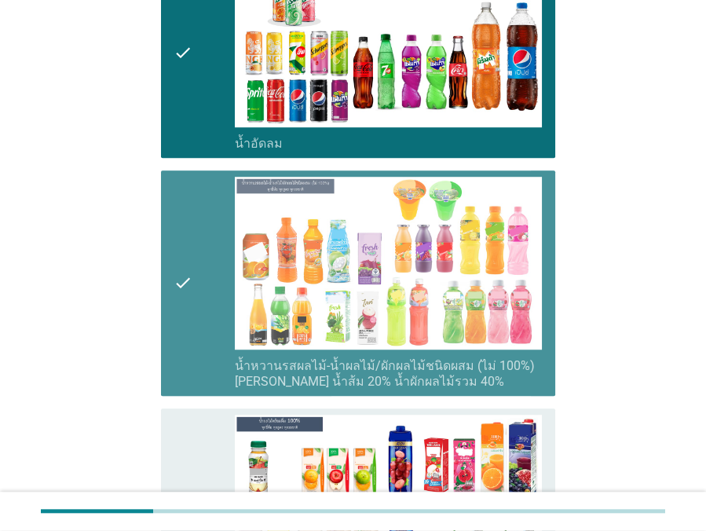
click at [182, 344] on icon "check" at bounding box center [183, 283] width 19 height 213
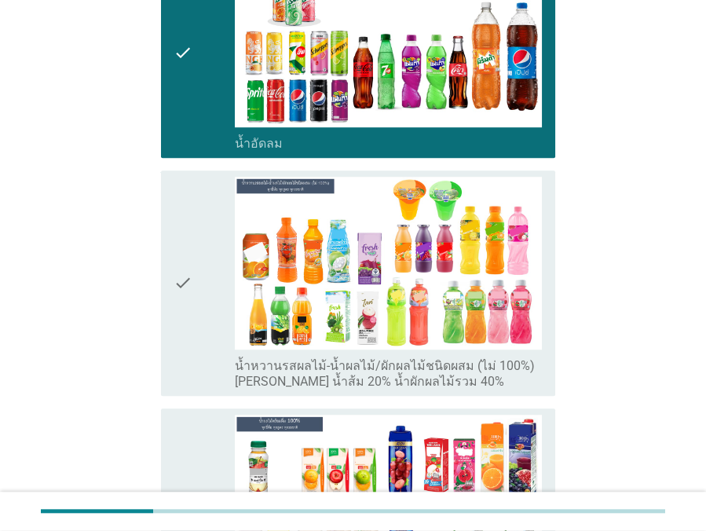
click at [181, 416] on icon "check" at bounding box center [183, 513] width 19 height 197
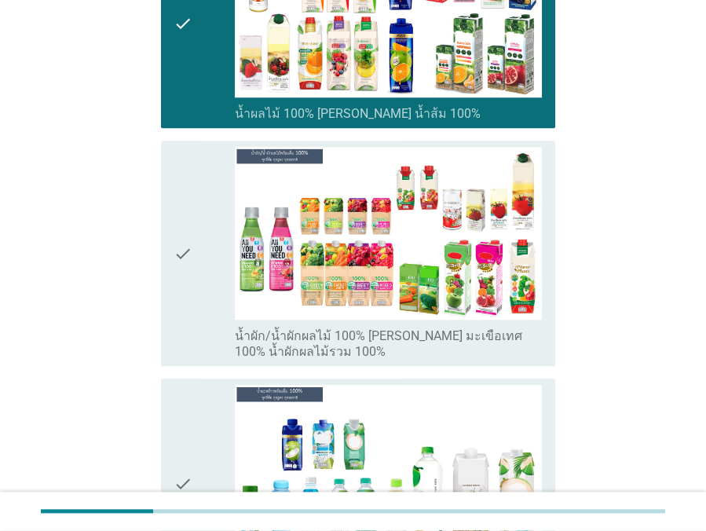
scroll to position [2070, 0]
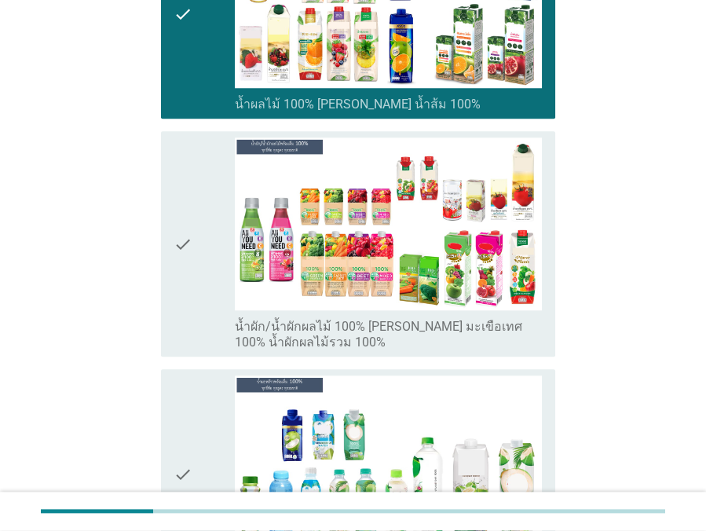
click at [188, 335] on icon "check" at bounding box center [183, 243] width 19 height 213
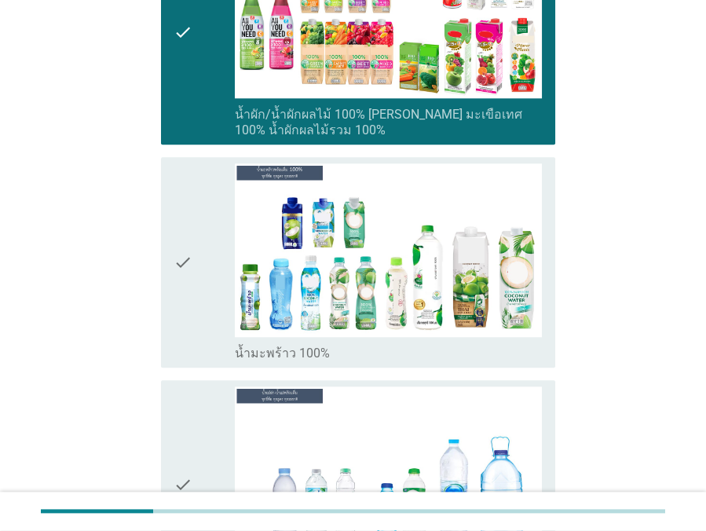
scroll to position [2284, 0]
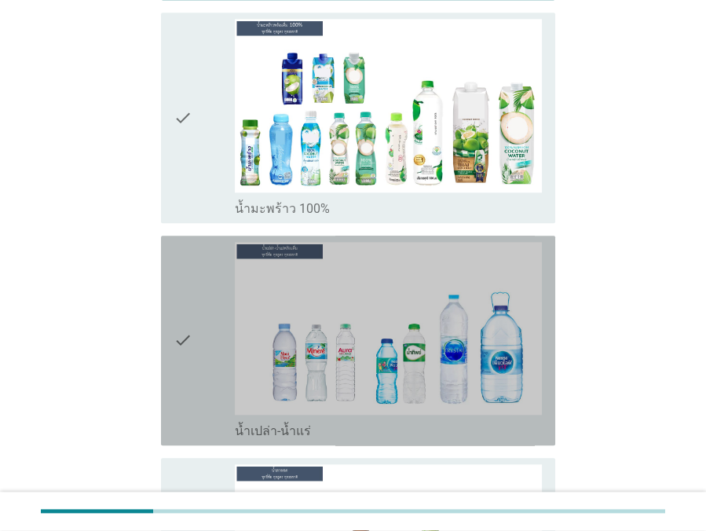
click at [190, 325] on icon "check" at bounding box center [183, 340] width 19 height 197
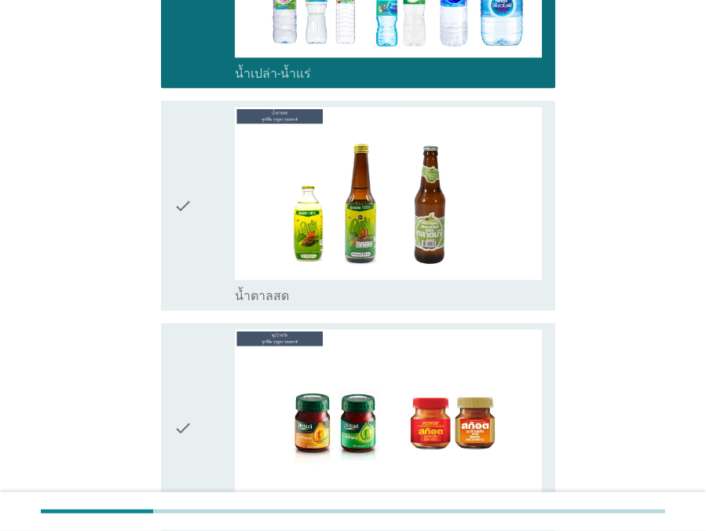
scroll to position [2927, 0]
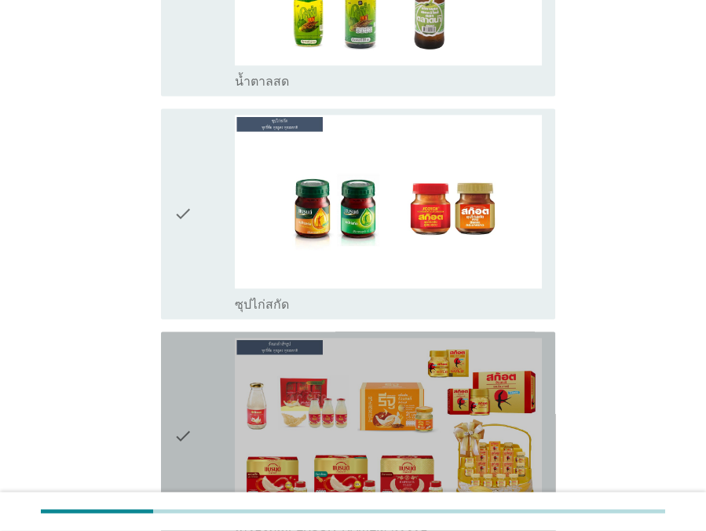
click at [192, 353] on icon "check" at bounding box center [183, 436] width 19 height 197
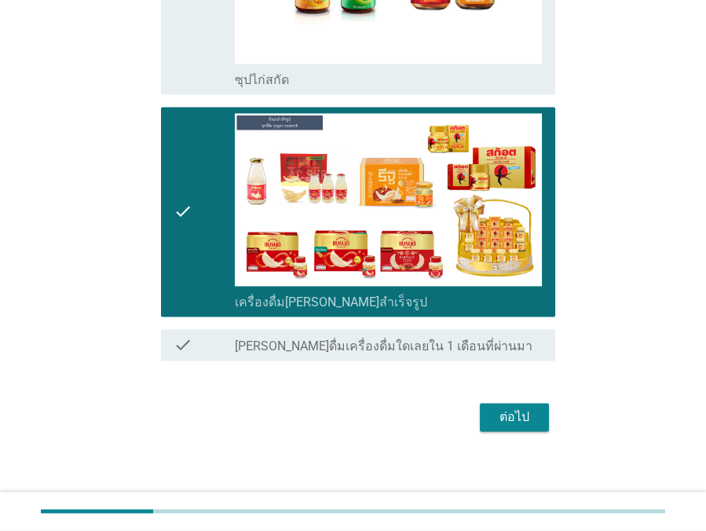
scroll to position [3223, 0]
click at [501, 422] on button "ต่อไป" at bounding box center [514, 417] width 69 height 28
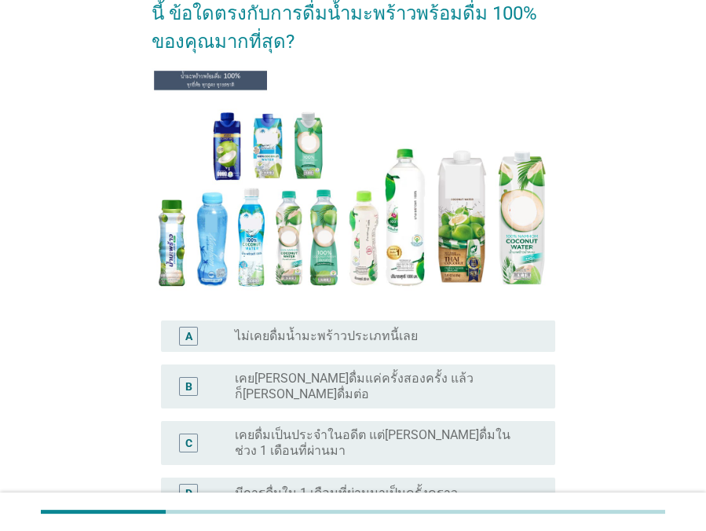
scroll to position [142, 0]
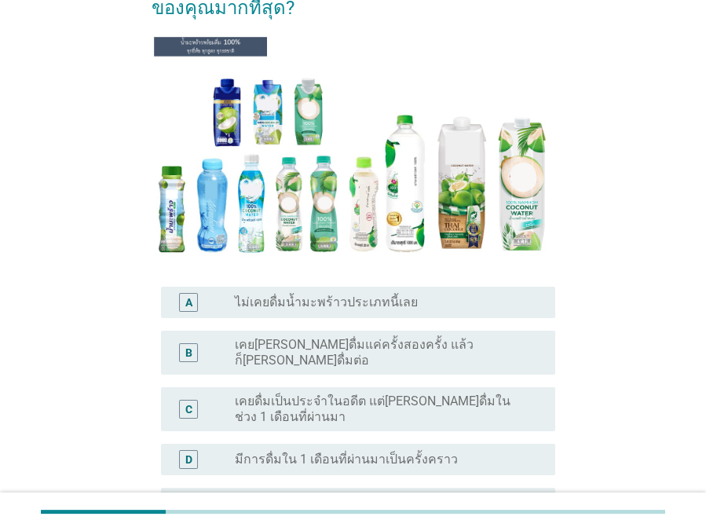
click at [180, 400] on div "C" at bounding box center [188, 409] width 19 height 19
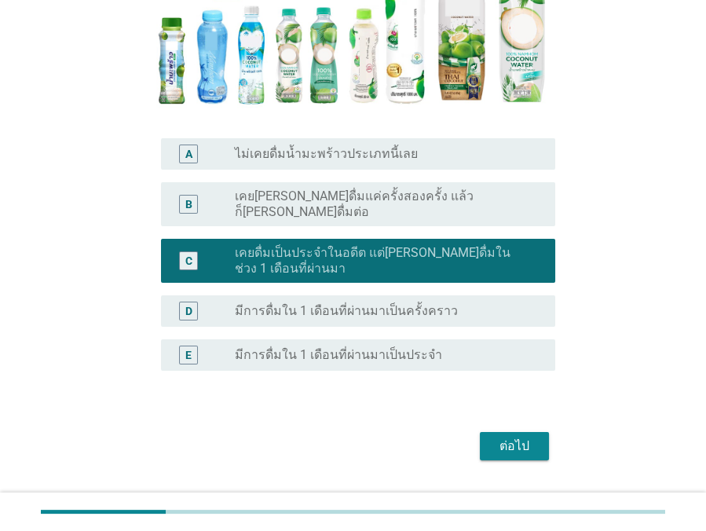
scroll to position [313, 0]
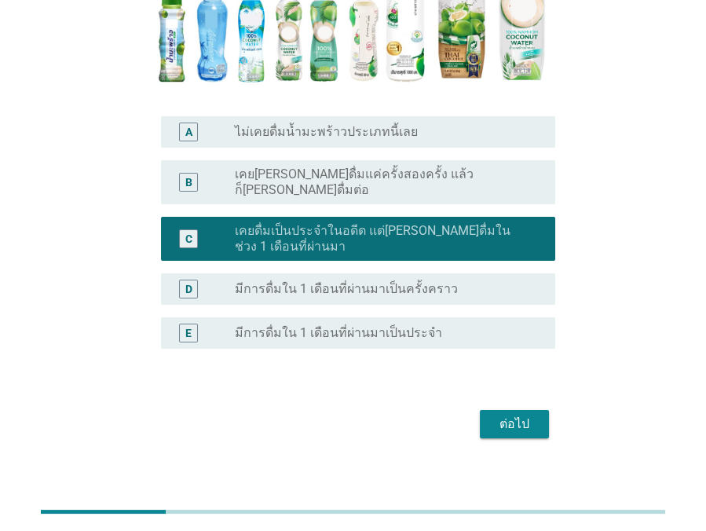
click at [507, 415] on div "ต่อไป" at bounding box center [514, 424] width 44 height 19
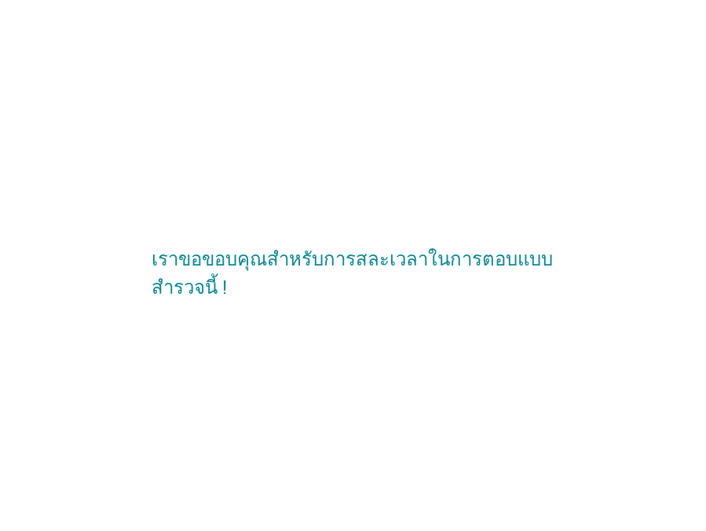
scroll to position [0, 0]
